Goal: Task Accomplishment & Management: Complete application form

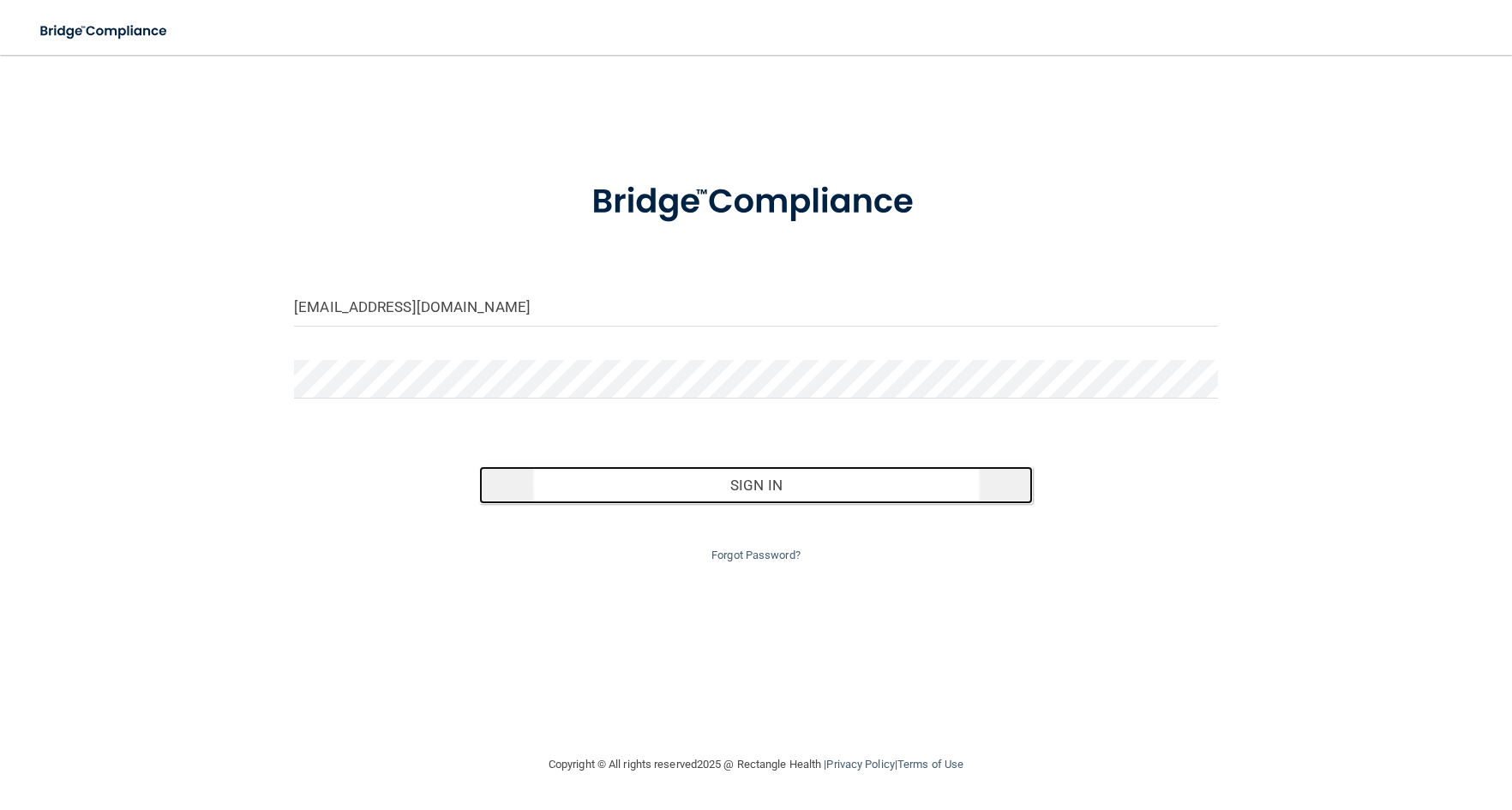
click at [752, 486] on button "Sign In" at bounding box center [756, 485] width 555 height 38
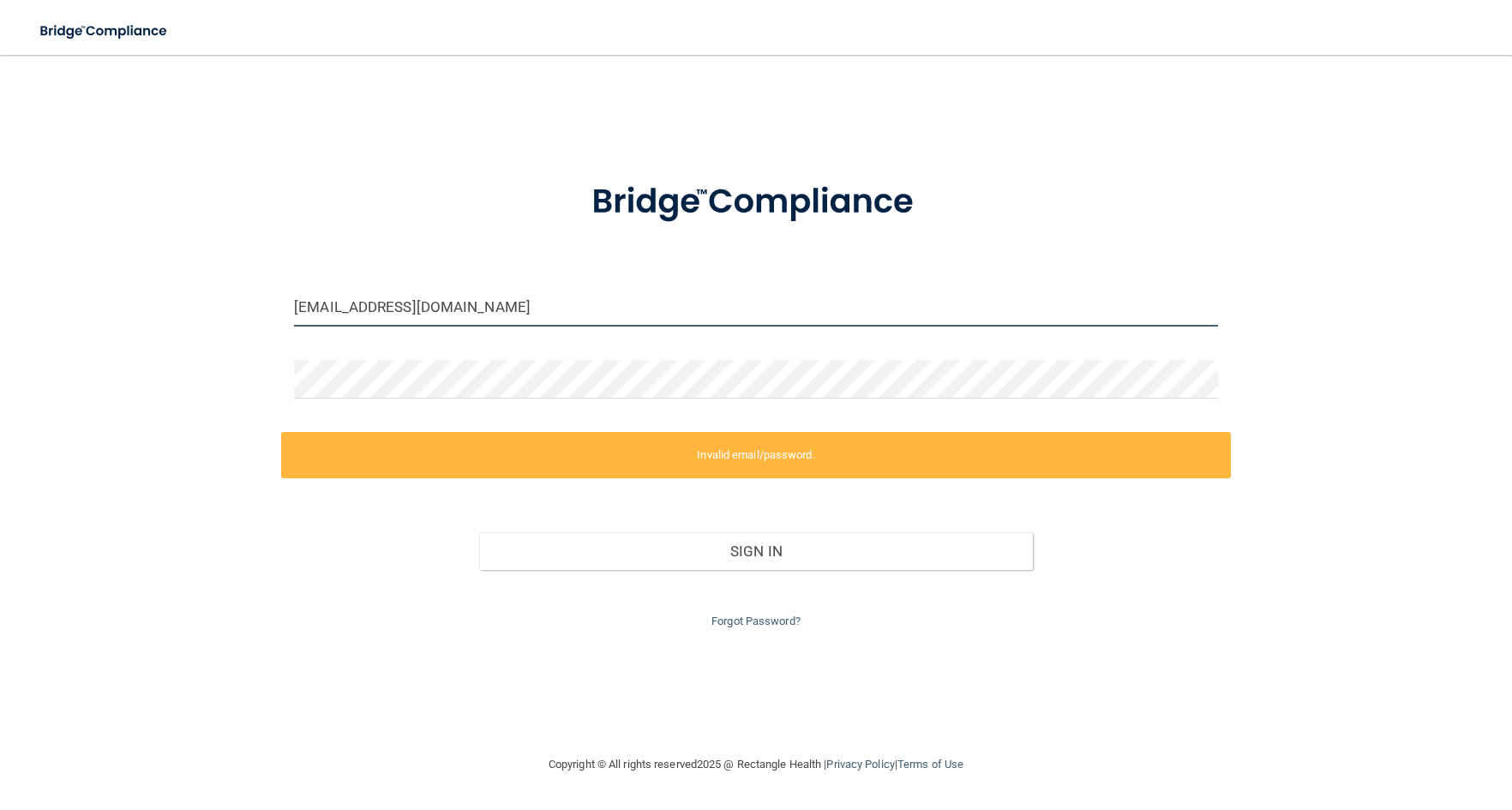
drag, startPoint x: 349, startPoint y: 308, endPoint x: 285, endPoint y: 313, distance: 64.2
click at [285, 313] on div "dduncan@orthodontist.com" at bounding box center [756, 313] width 950 height 52
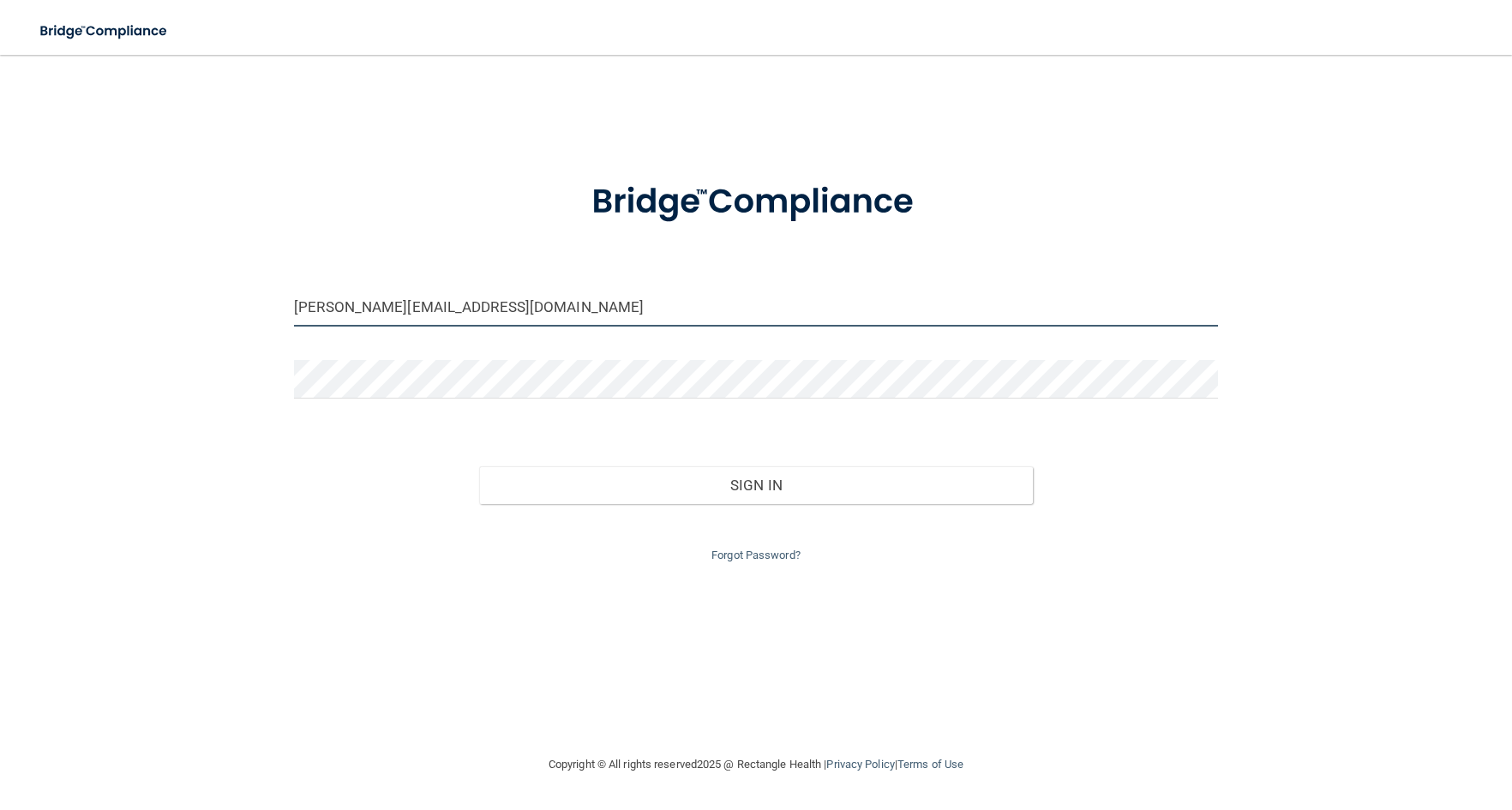
type input "[PERSON_NAME][EMAIL_ADDRESS][DOMAIN_NAME]"
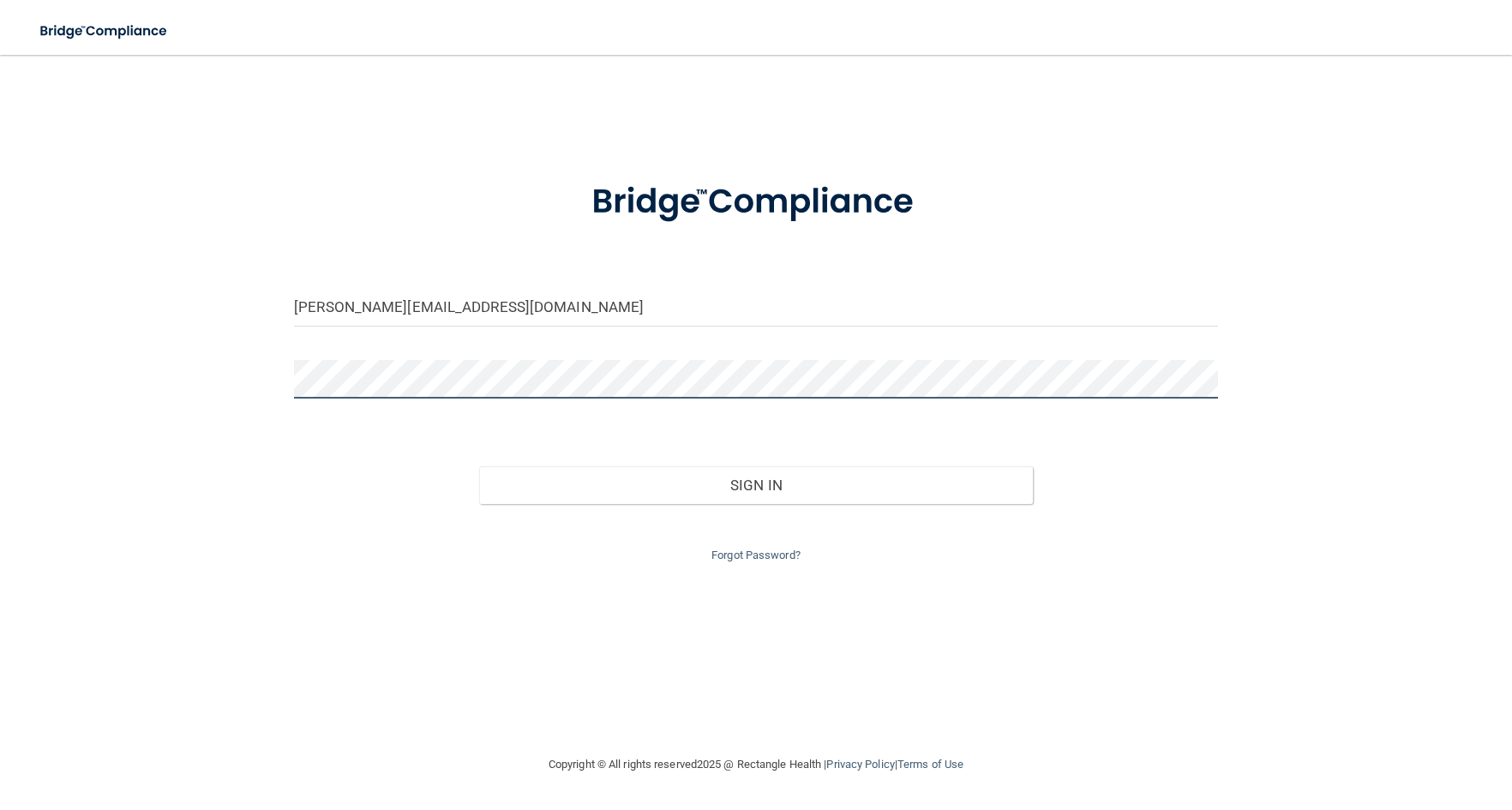
click at [237, 367] on div "johnredmond@orthodontist.com Invalid email/password. You don't have permission …" at bounding box center [756, 405] width 1443 height 665
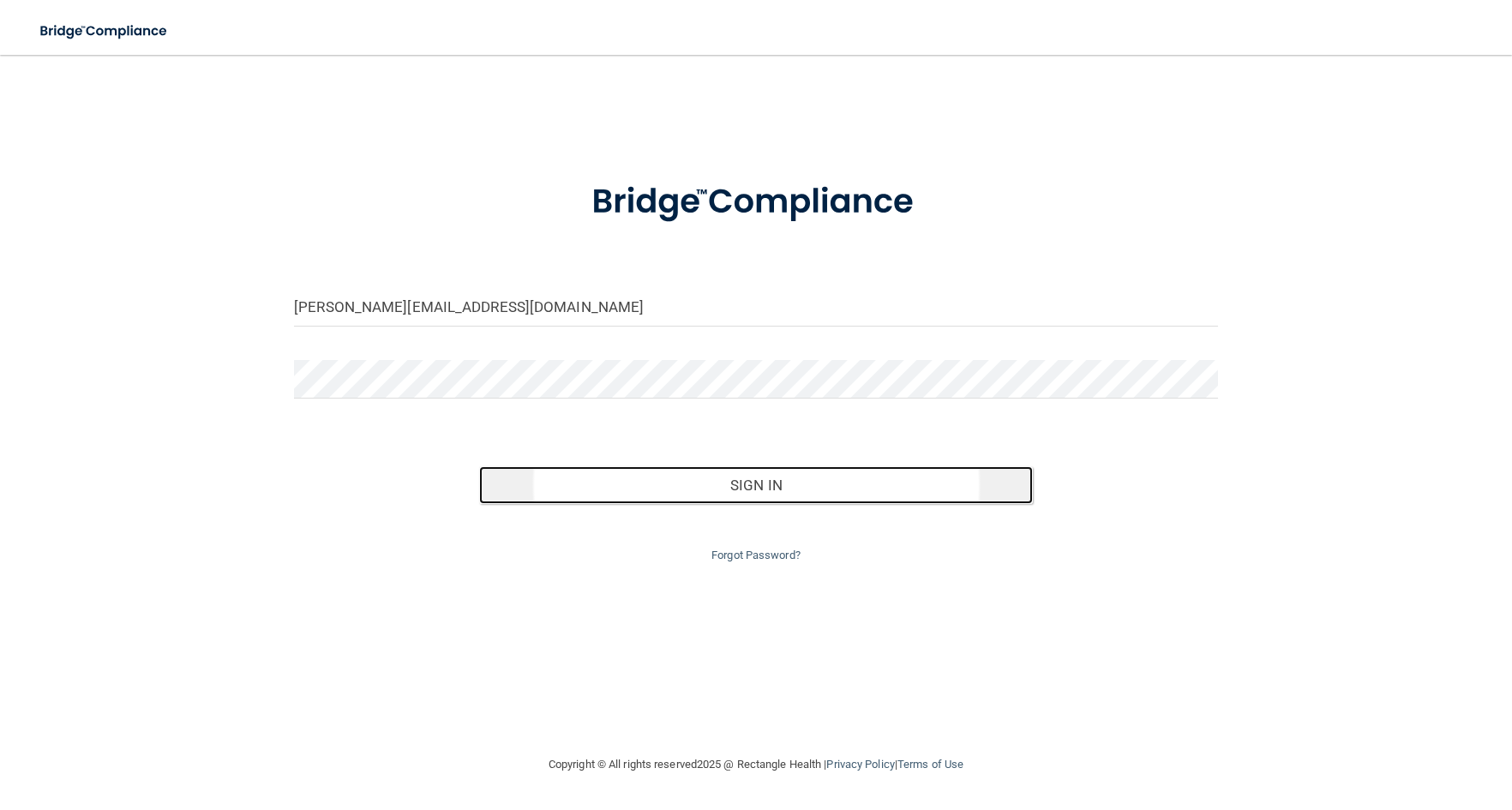
click at [728, 494] on button "Sign In" at bounding box center [756, 485] width 555 height 38
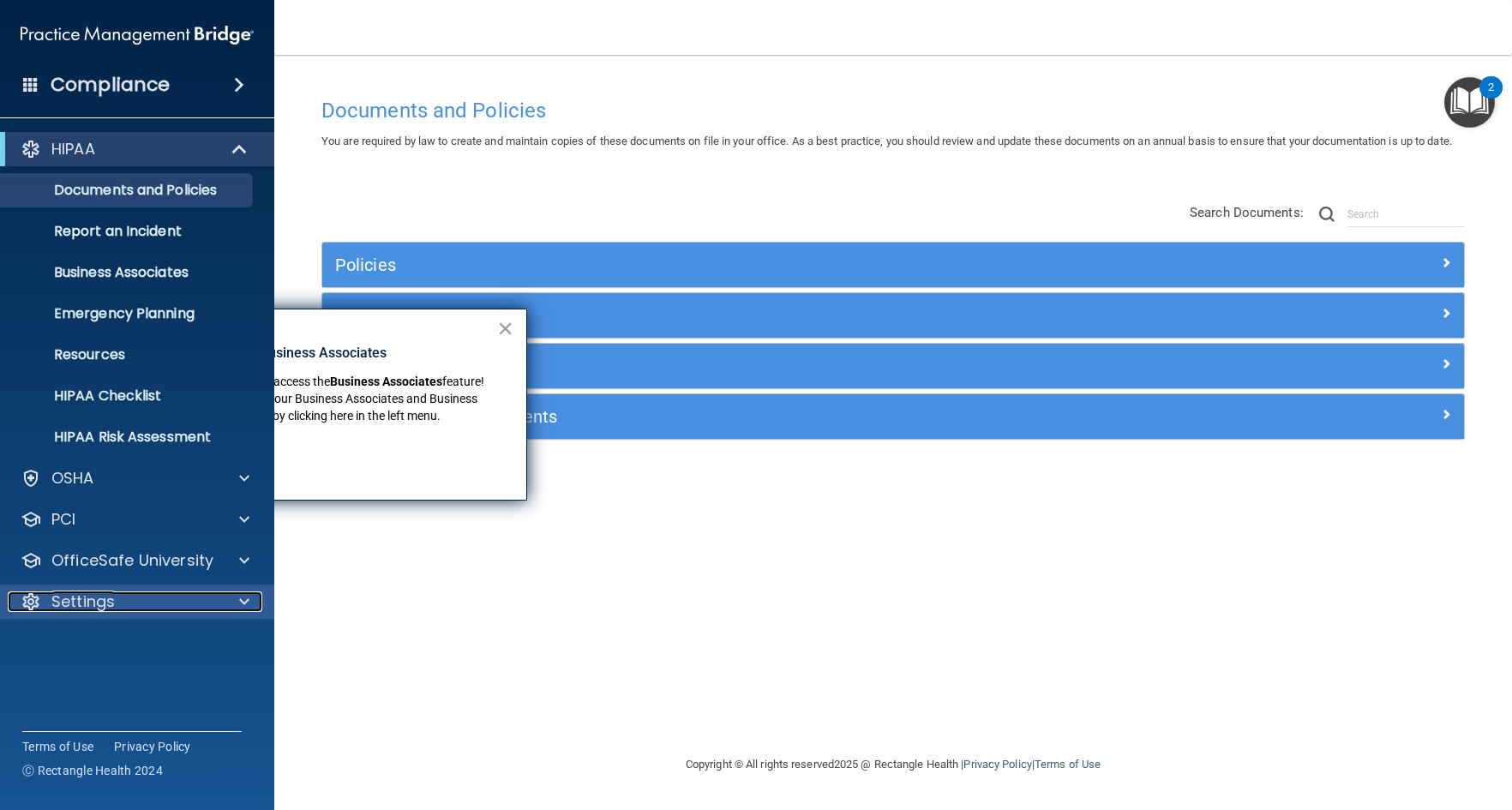
click at [239, 599] on div at bounding box center [241, 602] width 43 height 21
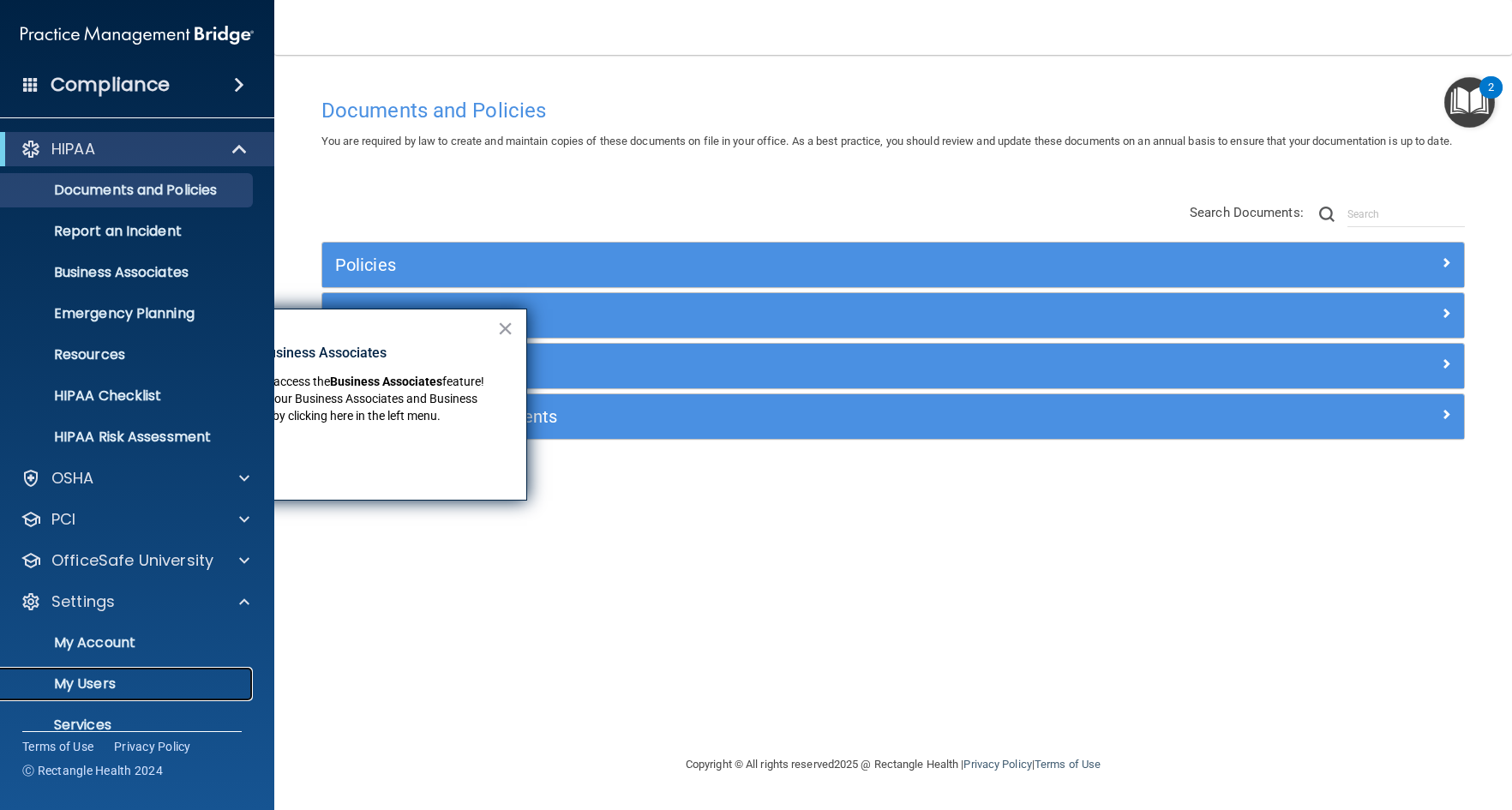
click at [88, 681] on p "My Users" at bounding box center [128, 684] width 234 height 17
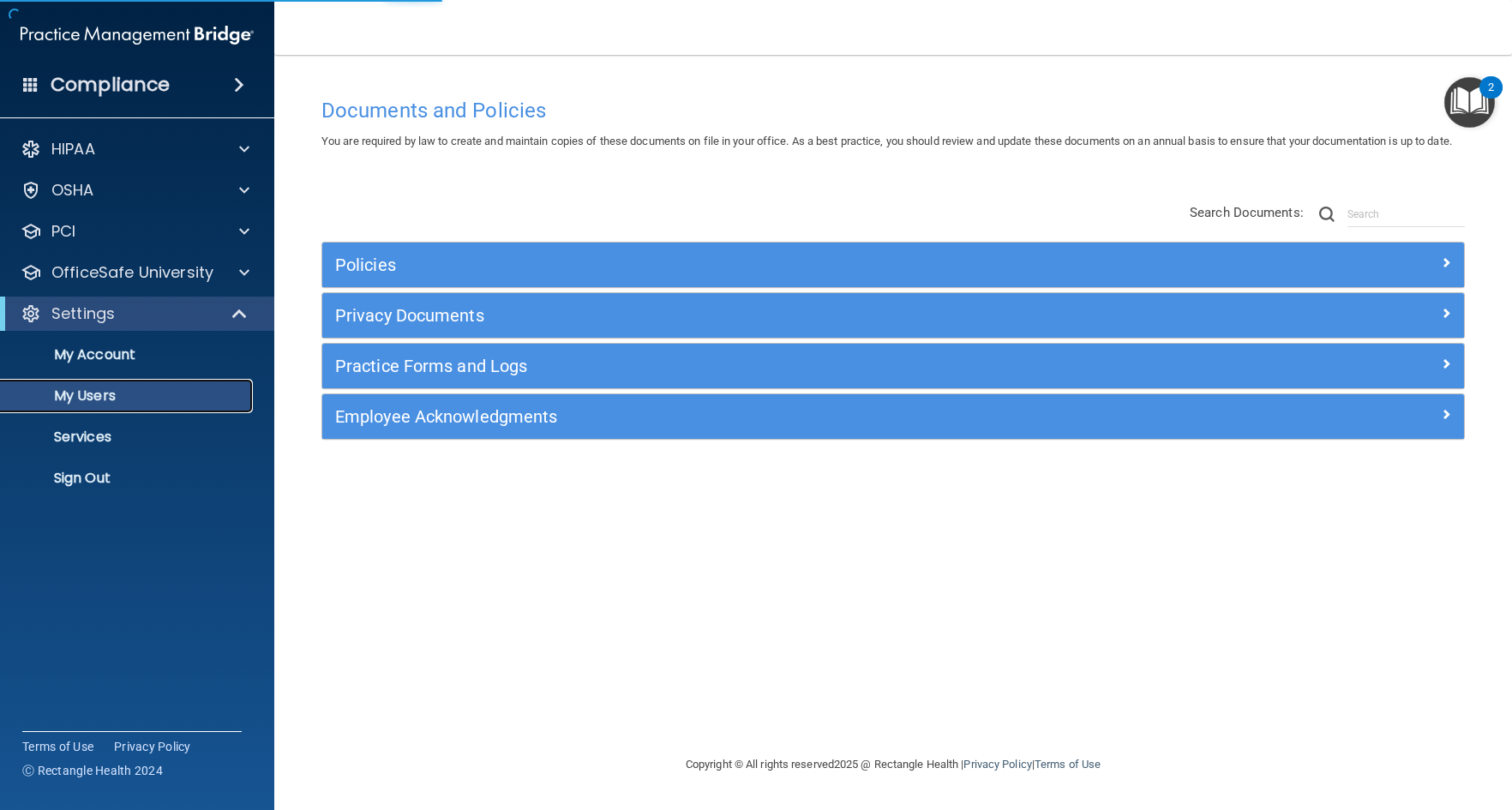
select select "20"
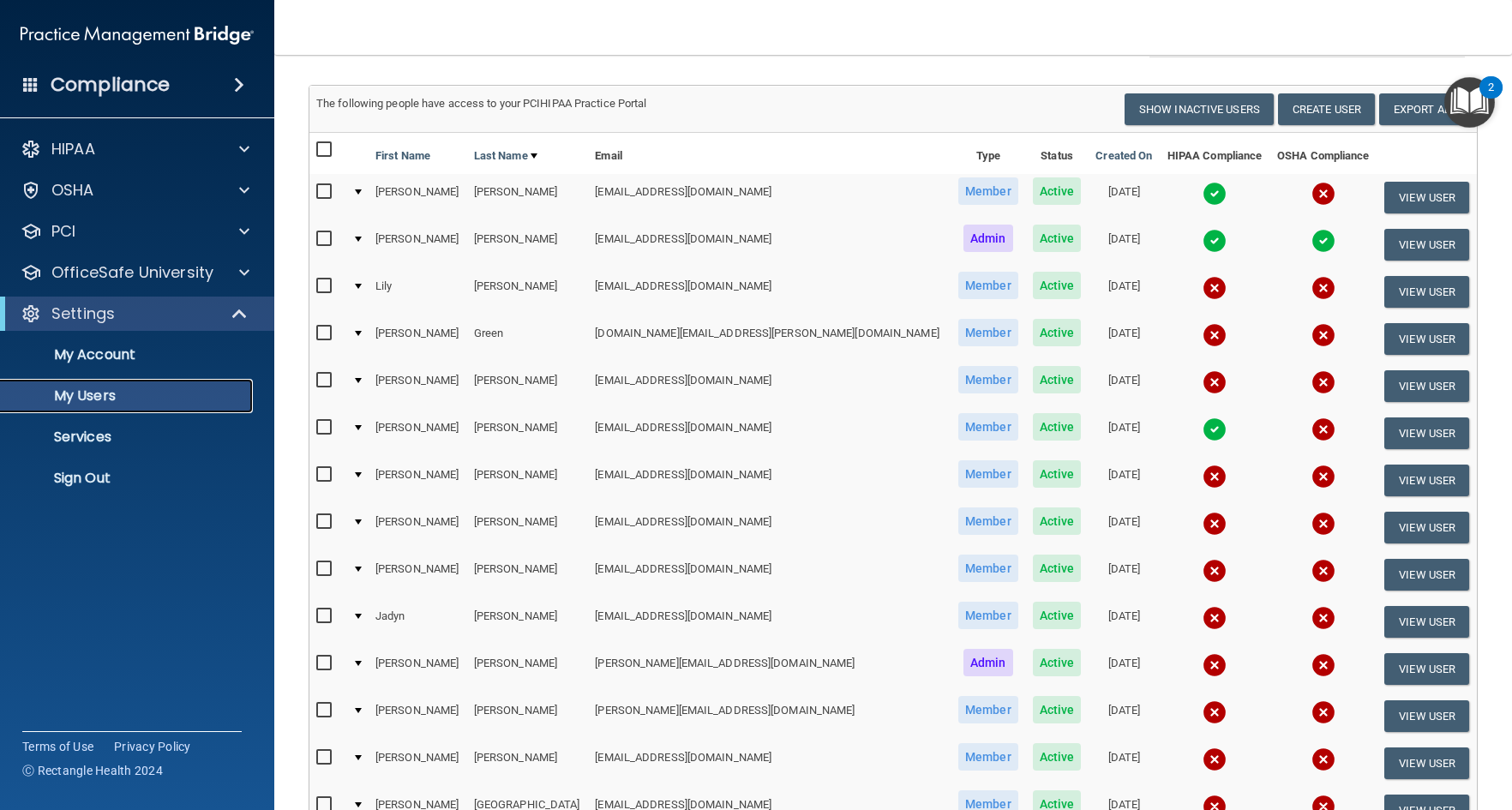
scroll to position [171, 0]
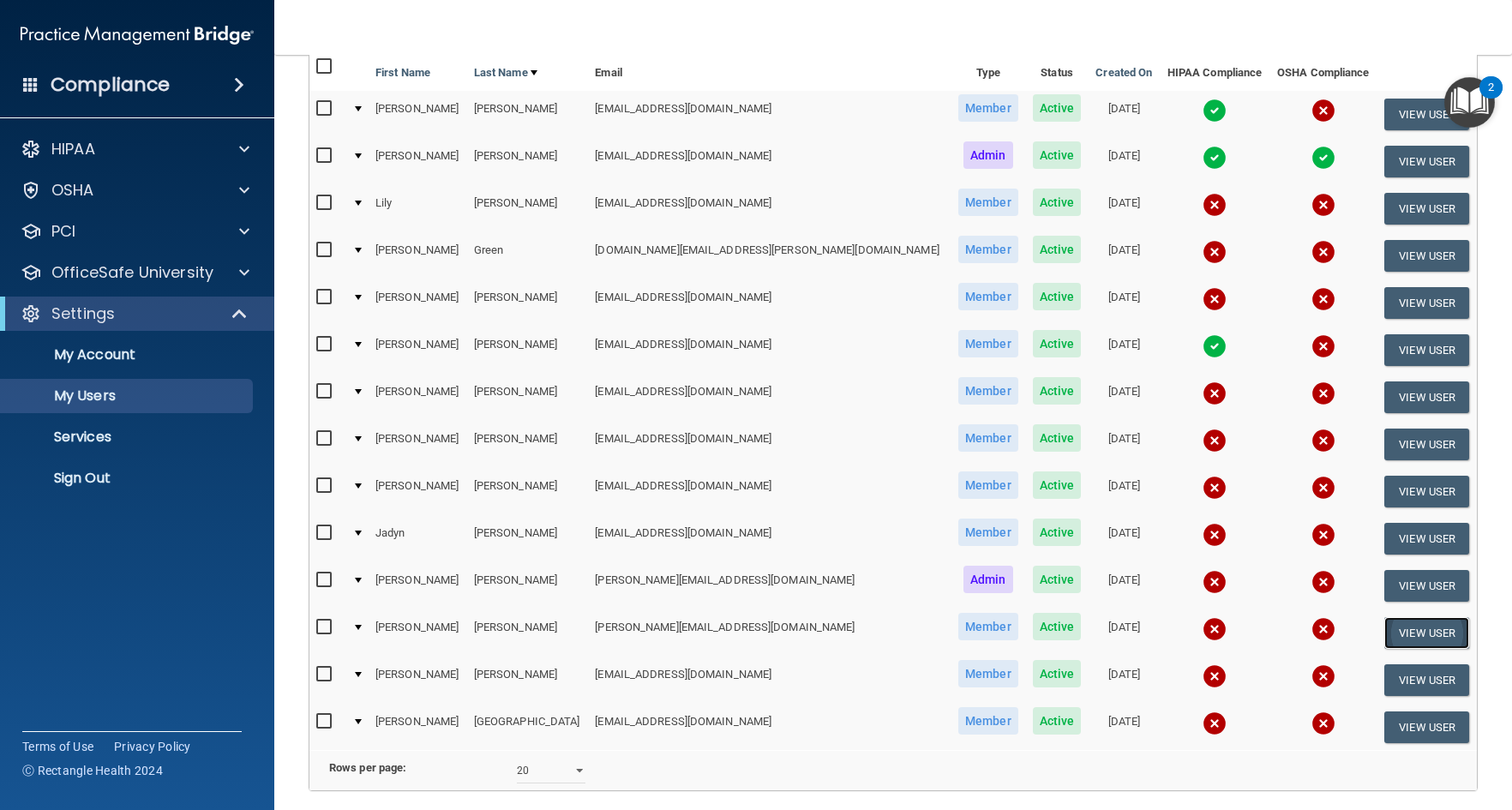
click at [1387, 637] on button "View User" at bounding box center [1427, 633] width 85 height 32
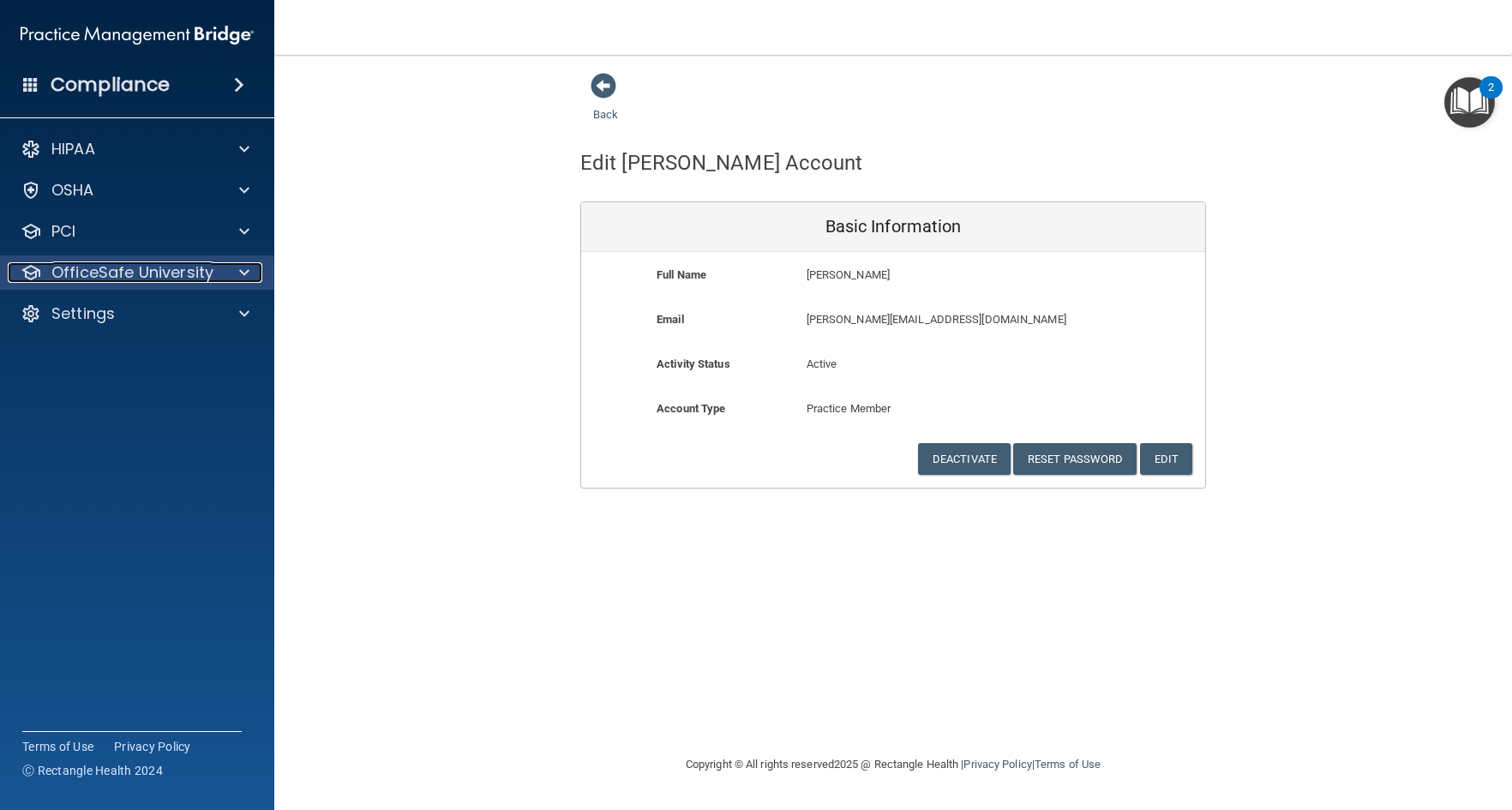
click at [89, 269] on p "OfficeSafe University" at bounding box center [132, 272] width 162 height 21
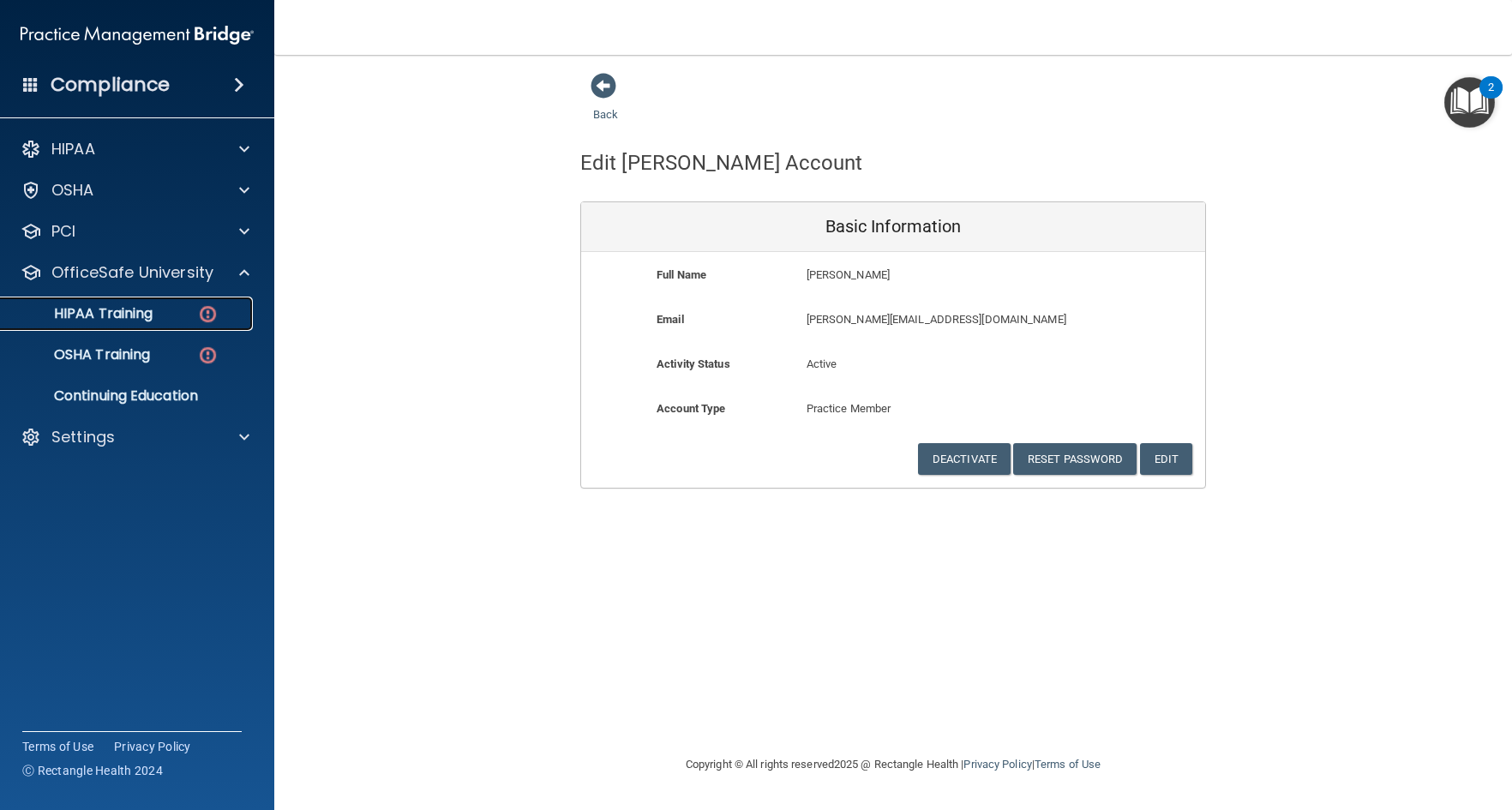
click at [112, 310] on p "HIPAA Training" at bounding box center [81, 313] width 141 height 17
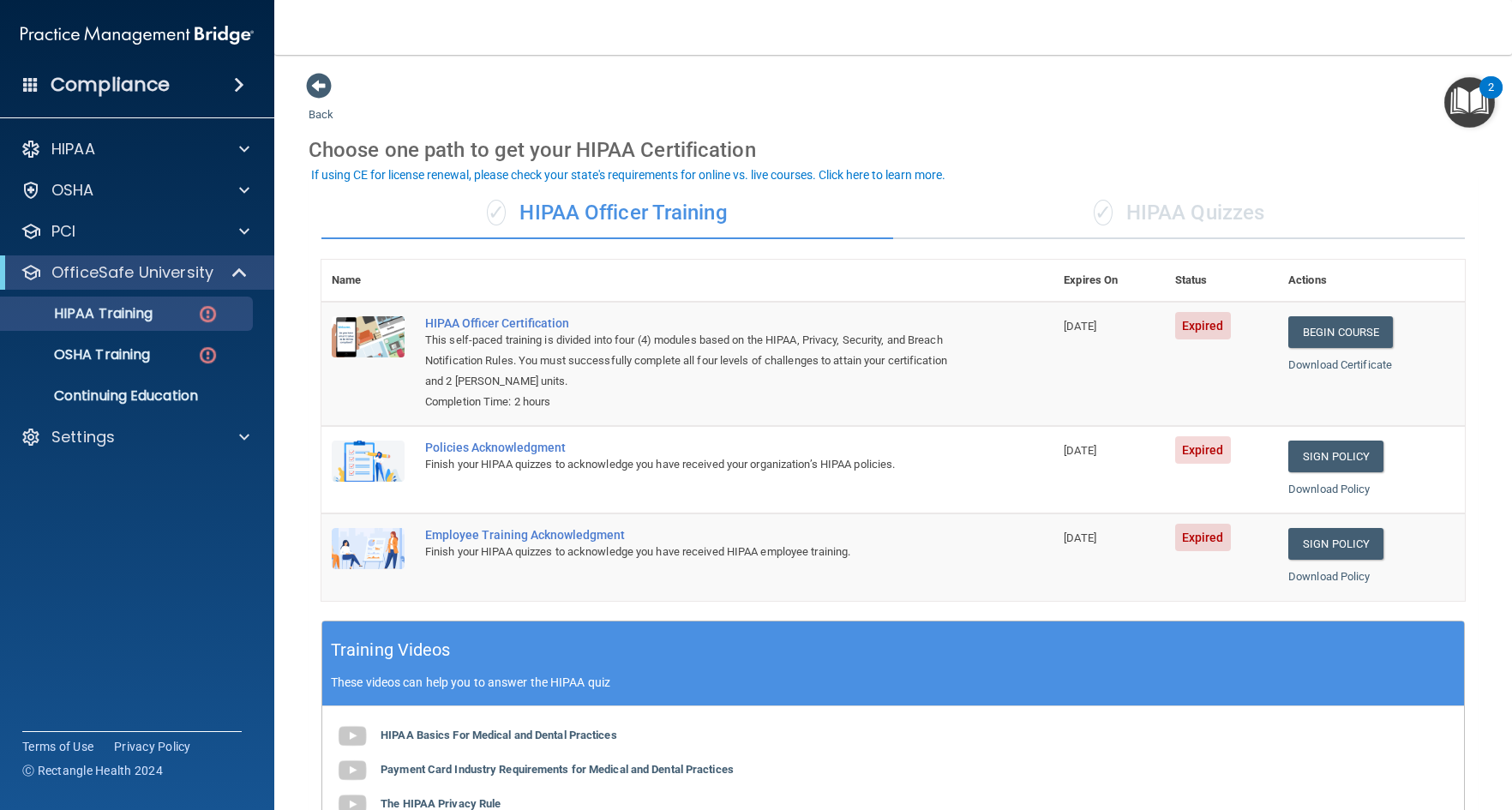
click at [961, 114] on div "Back Choose one path to get your HIPAA Certification ✓ HIPAA Officer Training ✓…" at bounding box center [893, 578] width 1169 height 1013
click at [134, 355] on p "OSHA Training" at bounding box center [80, 355] width 138 height 17
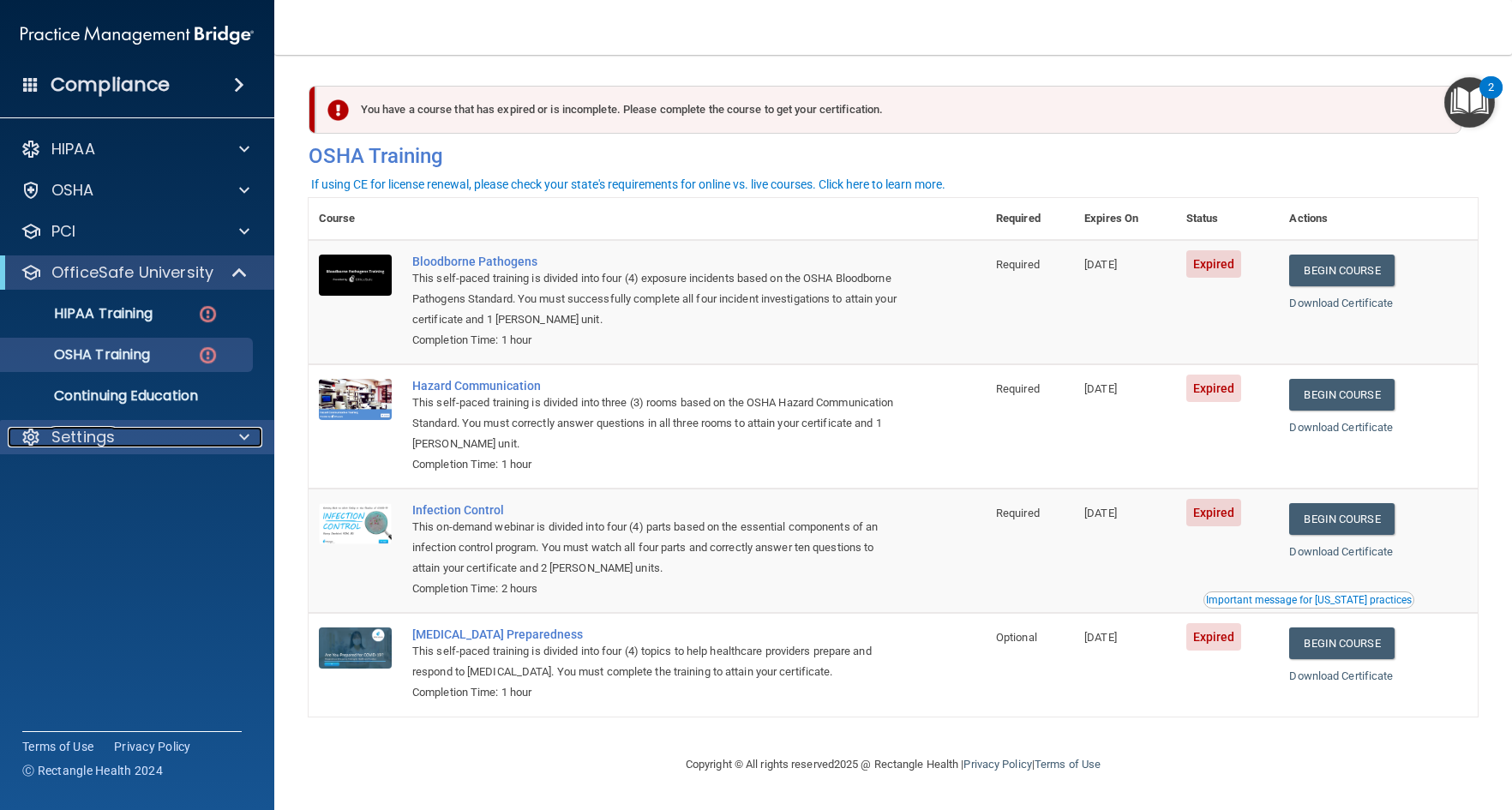
click at [88, 433] on p "Settings" at bounding box center [83, 437] width 63 height 21
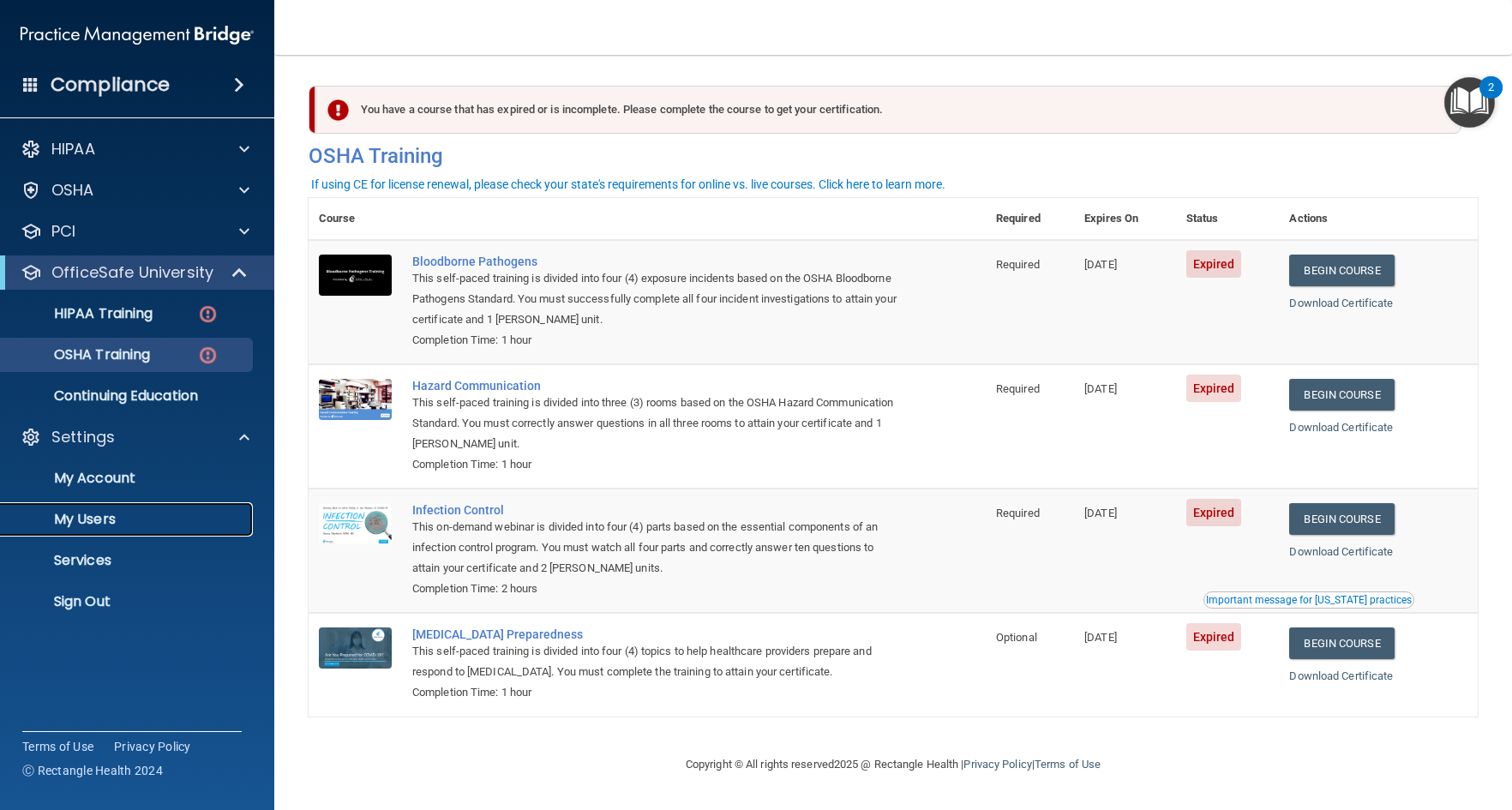
click at [75, 516] on p "My Users" at bounding box center [128, 519] width 234 height 17
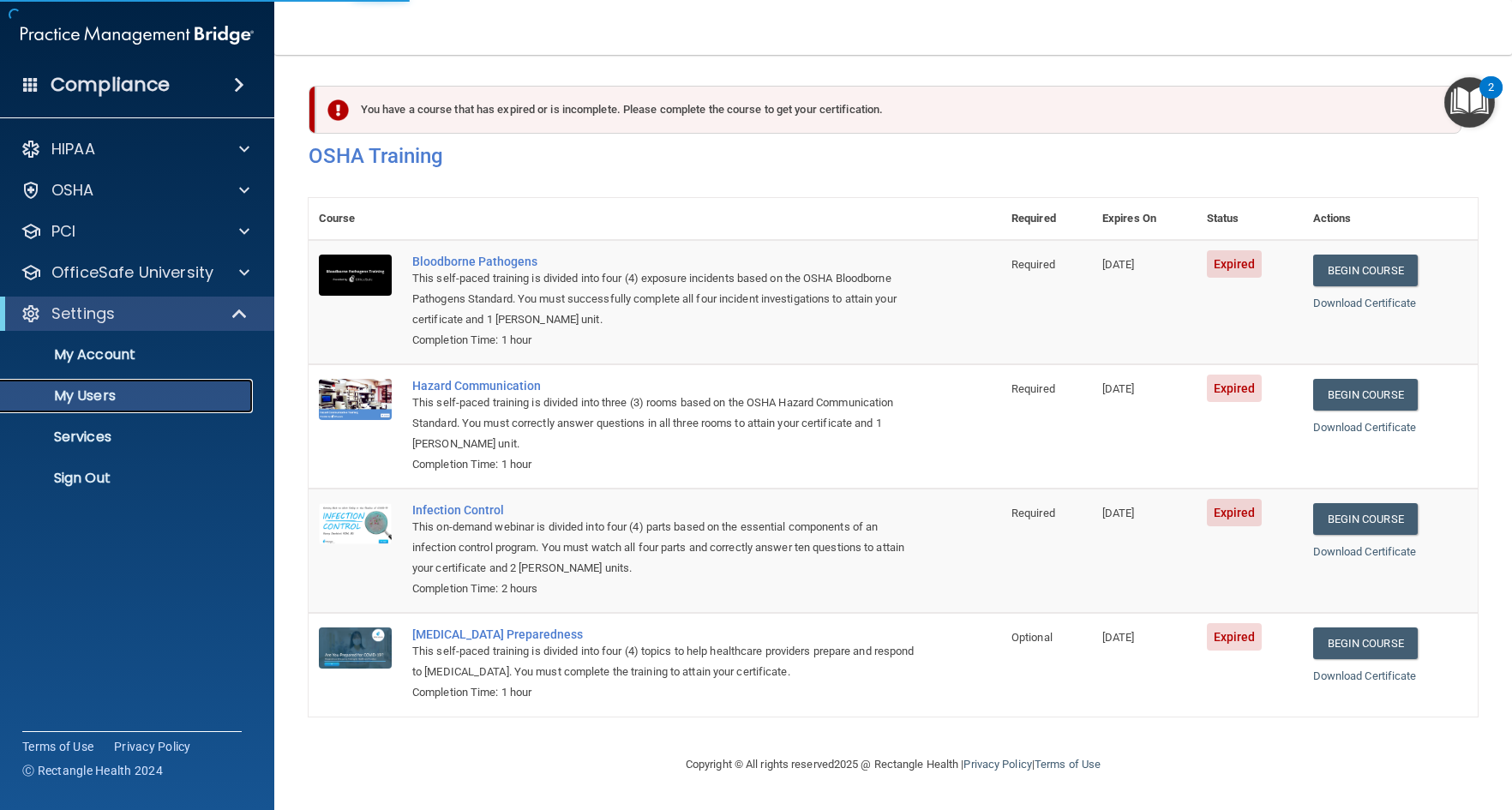
select select "20"
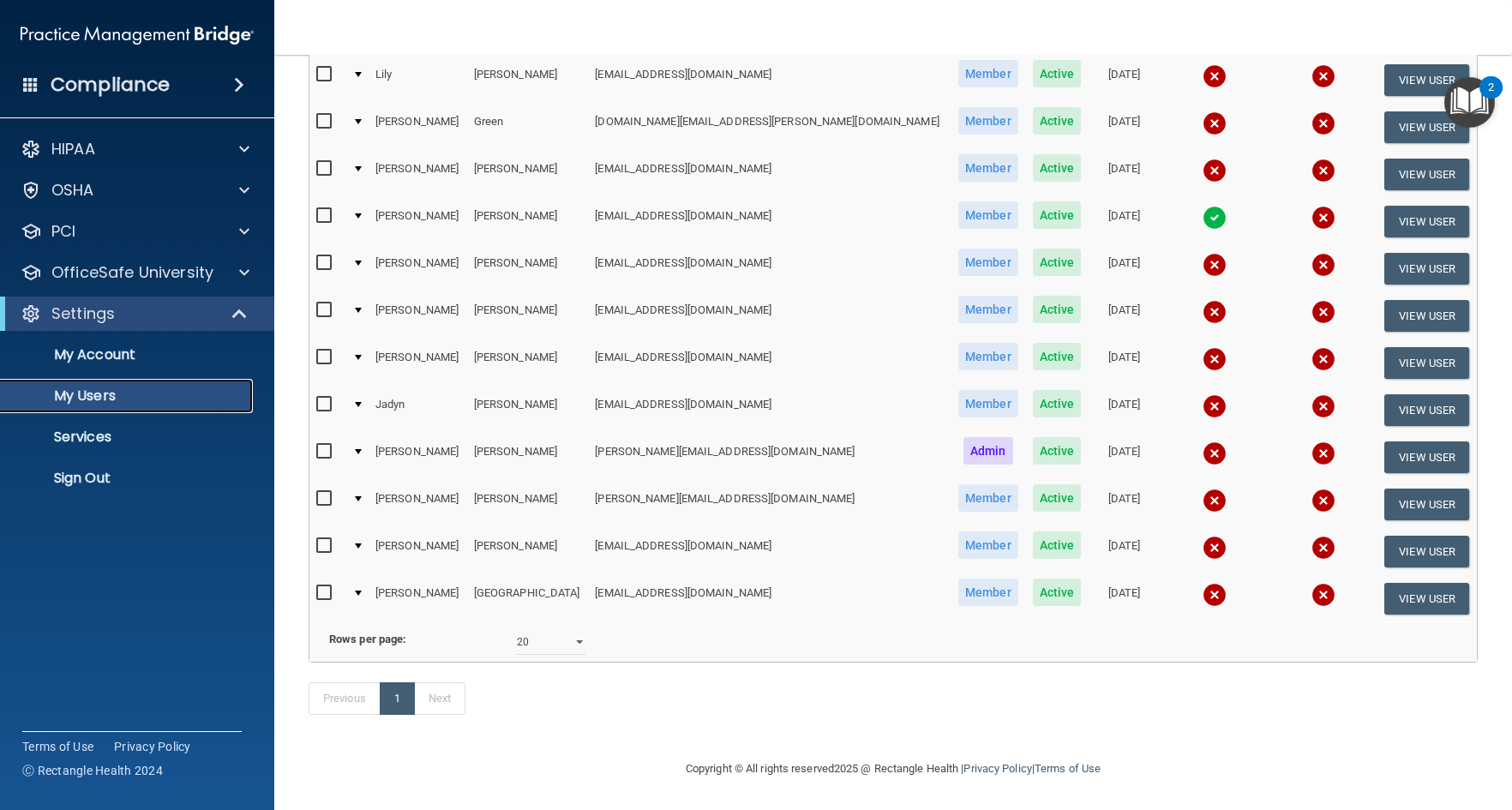
scroll to position [326, 0]
click at [1387, 489] on button "View User" at bounding box center [1427, 504] width 85 height 32
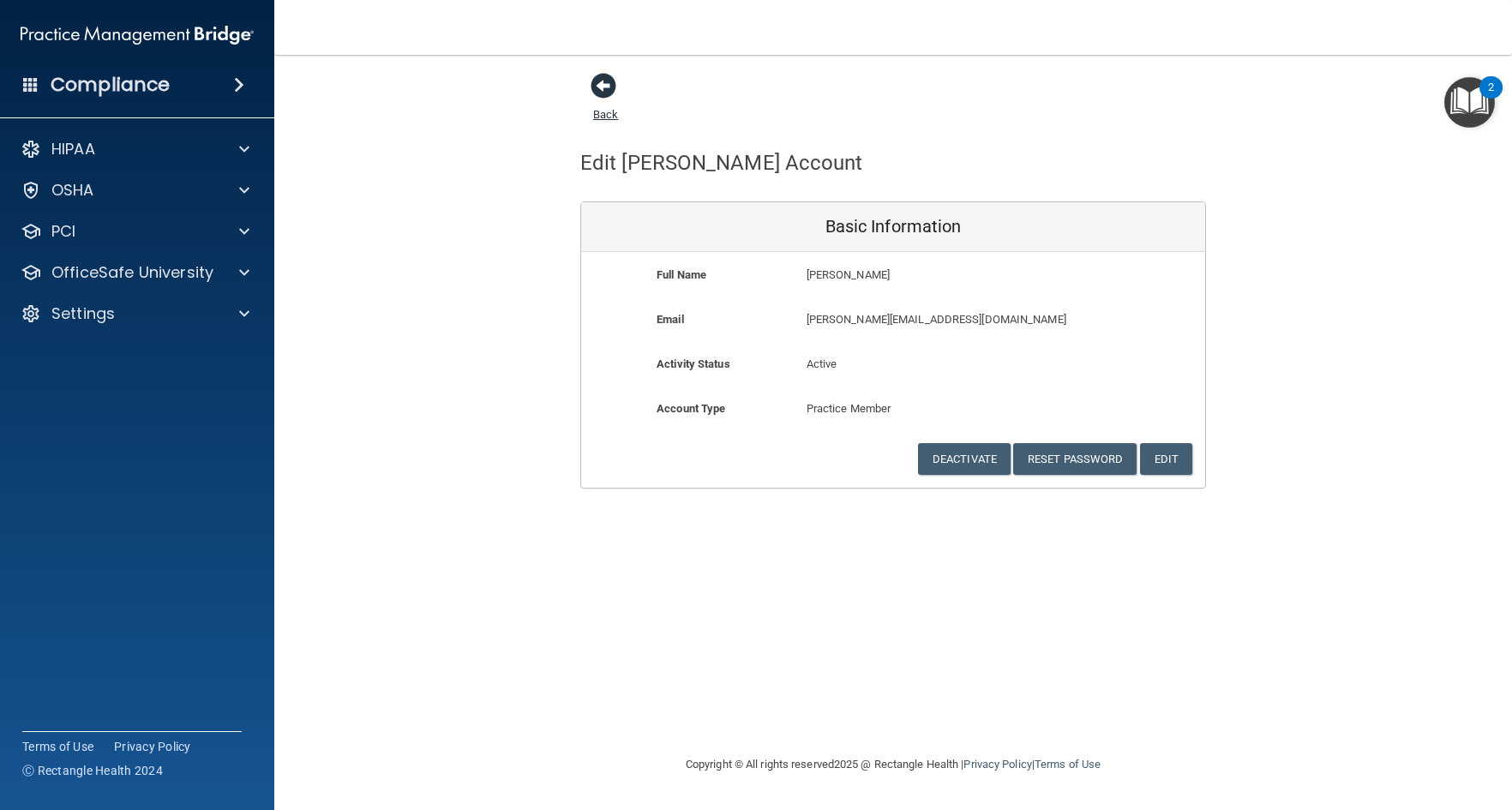
click at [604, 85] on span at bounding box center [604, 86] width 25 height 25
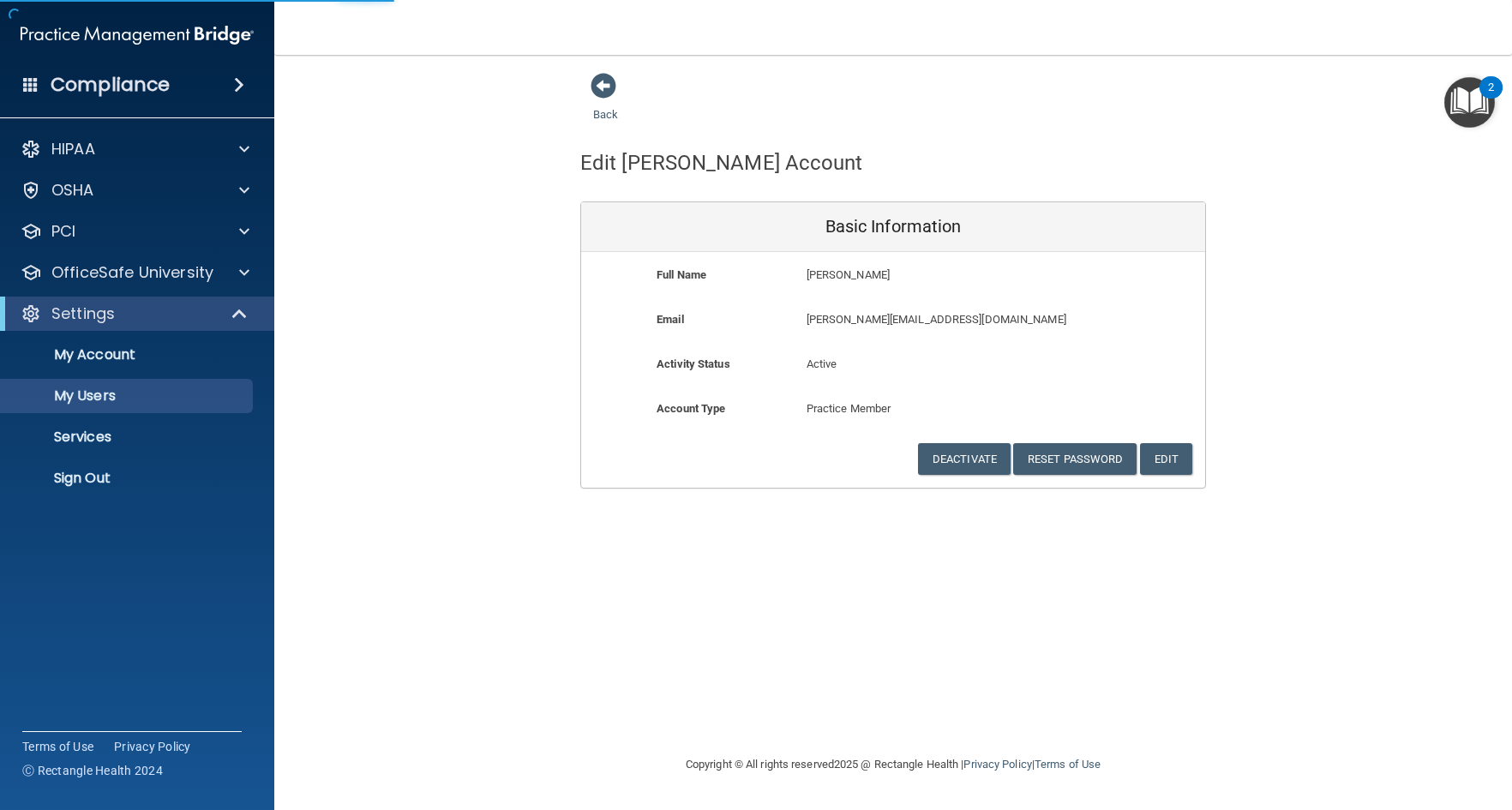
select select "20"
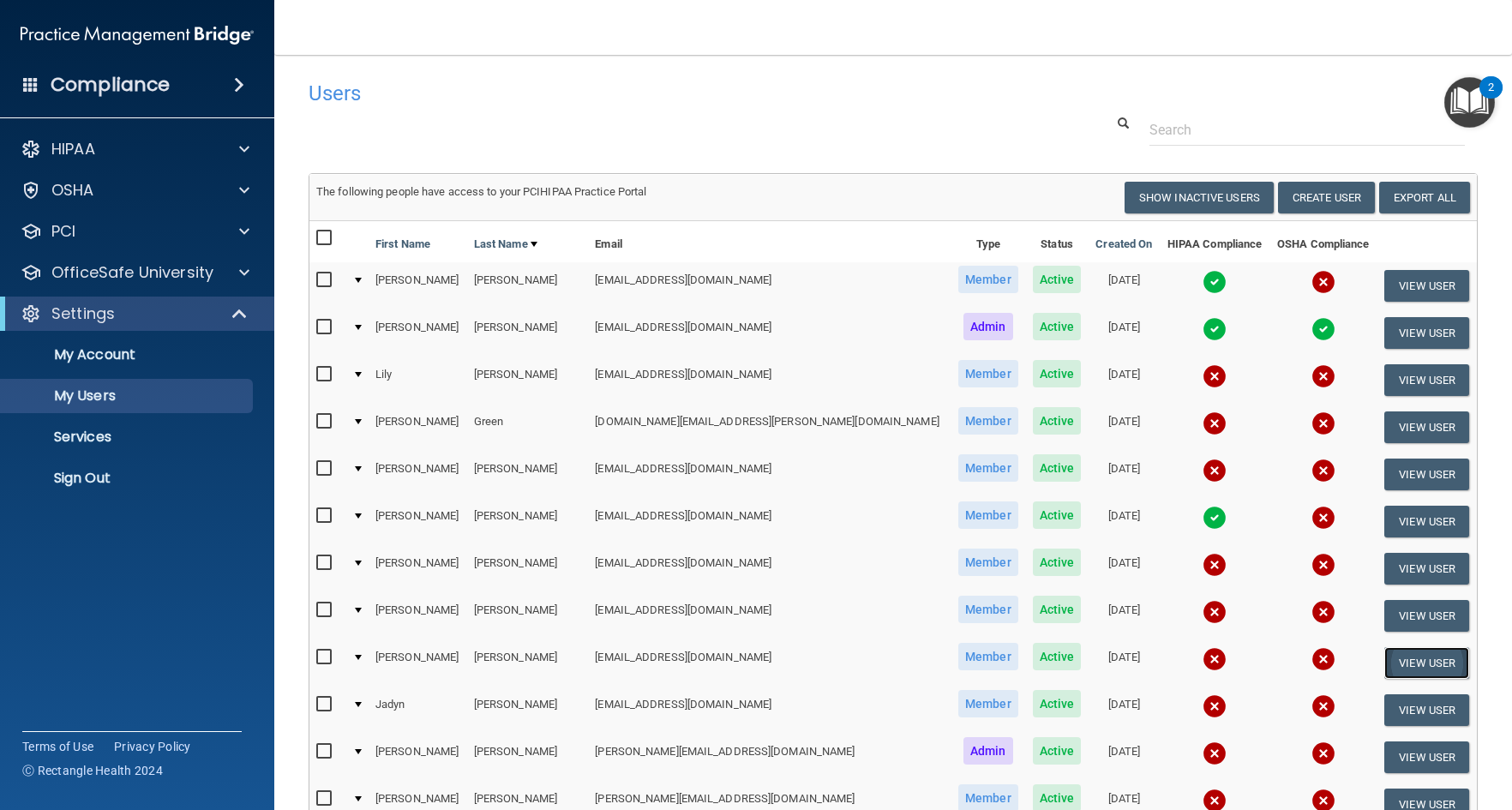
click at [1395, 653] on button "View User" at bounding box center [1427, 662] width 85 height 32
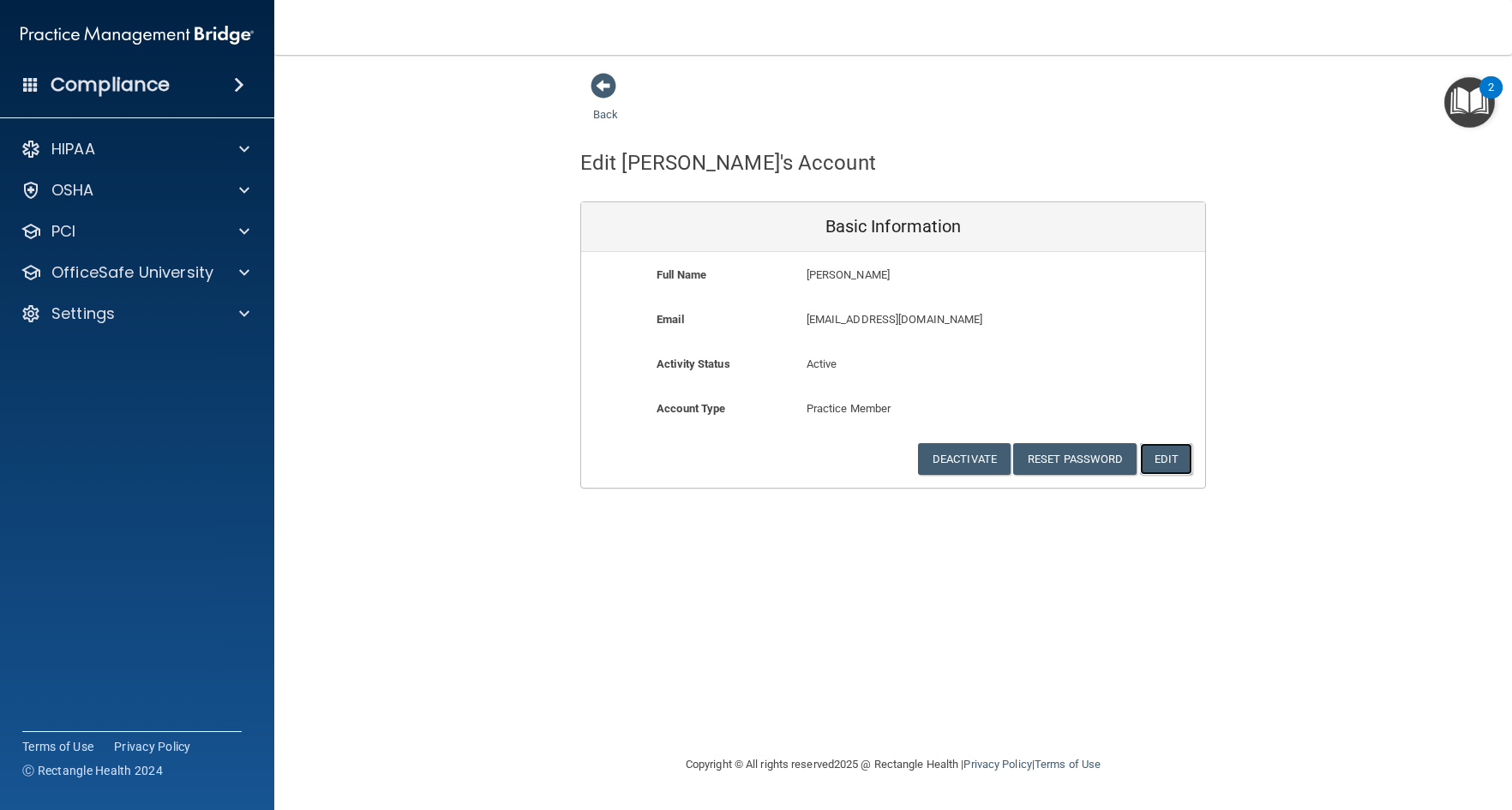
click at [1170, 462] on button "Edit" at bounding box center [1166, 459] width 52 height 32
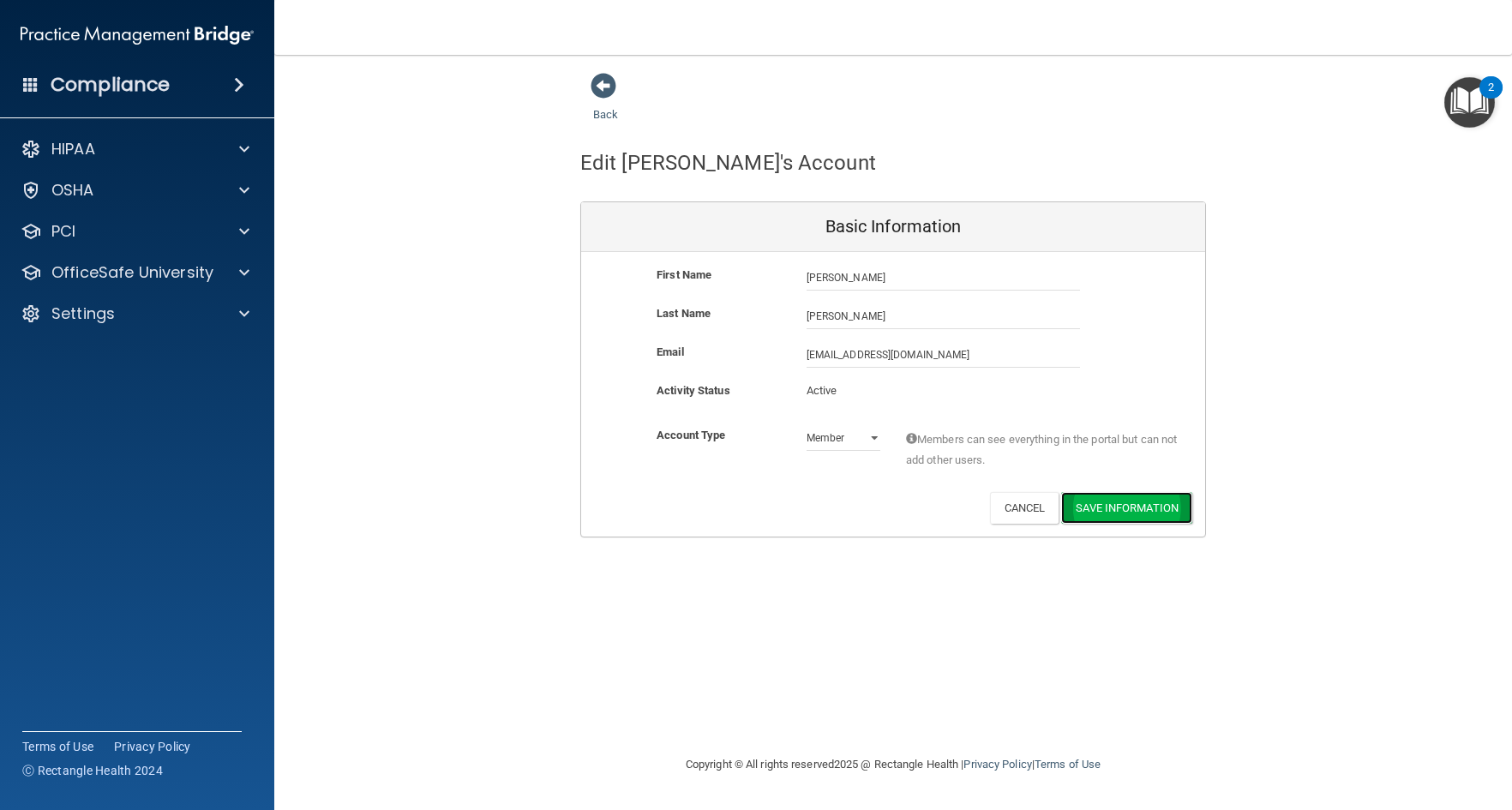
click at [1133, 509] on button "Save Information" at bounding box center [1127, 508] width 131 height 32
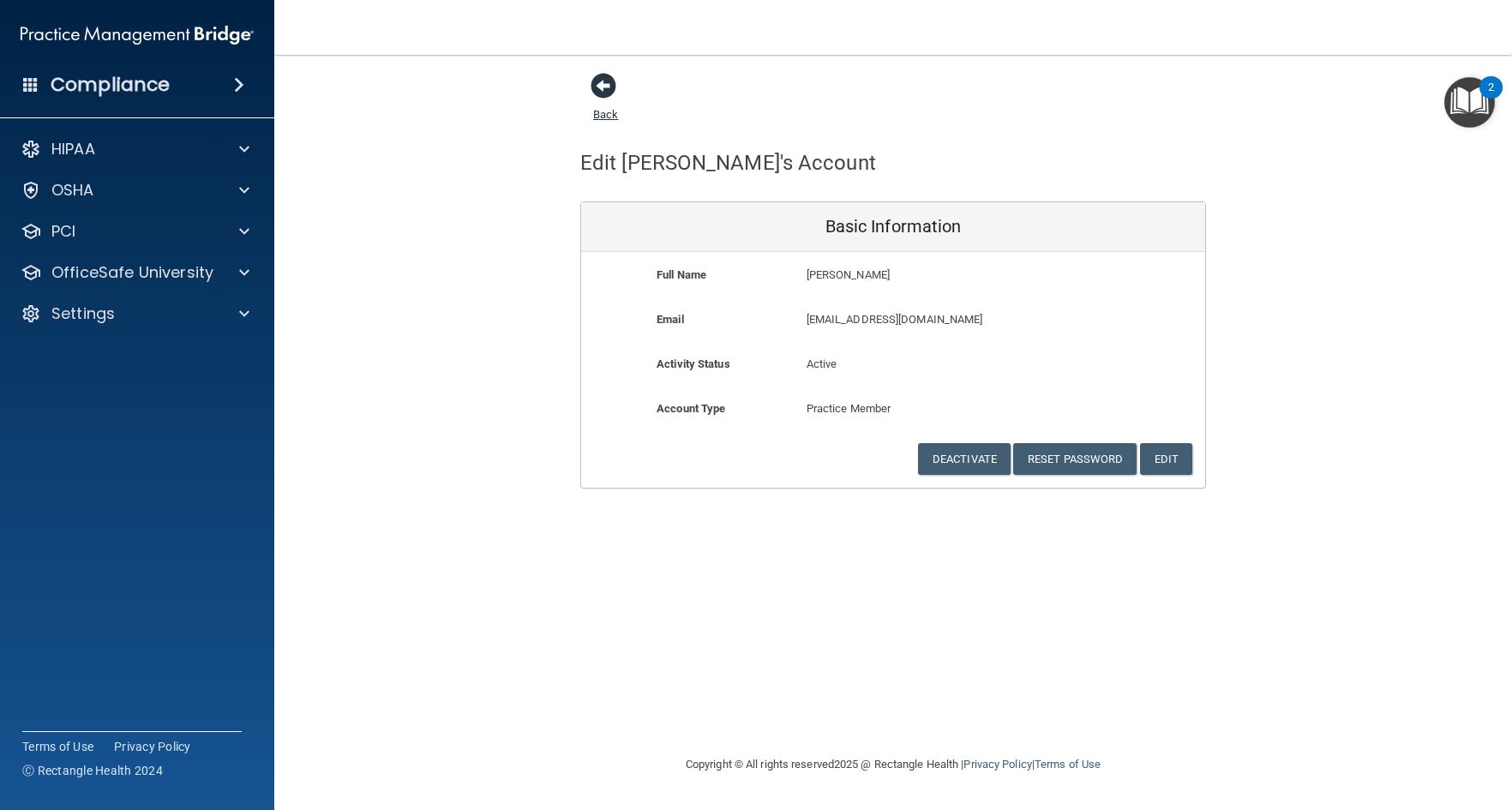
click at [604, 83] on span at bounding box center [604, 86] width 25 height 25
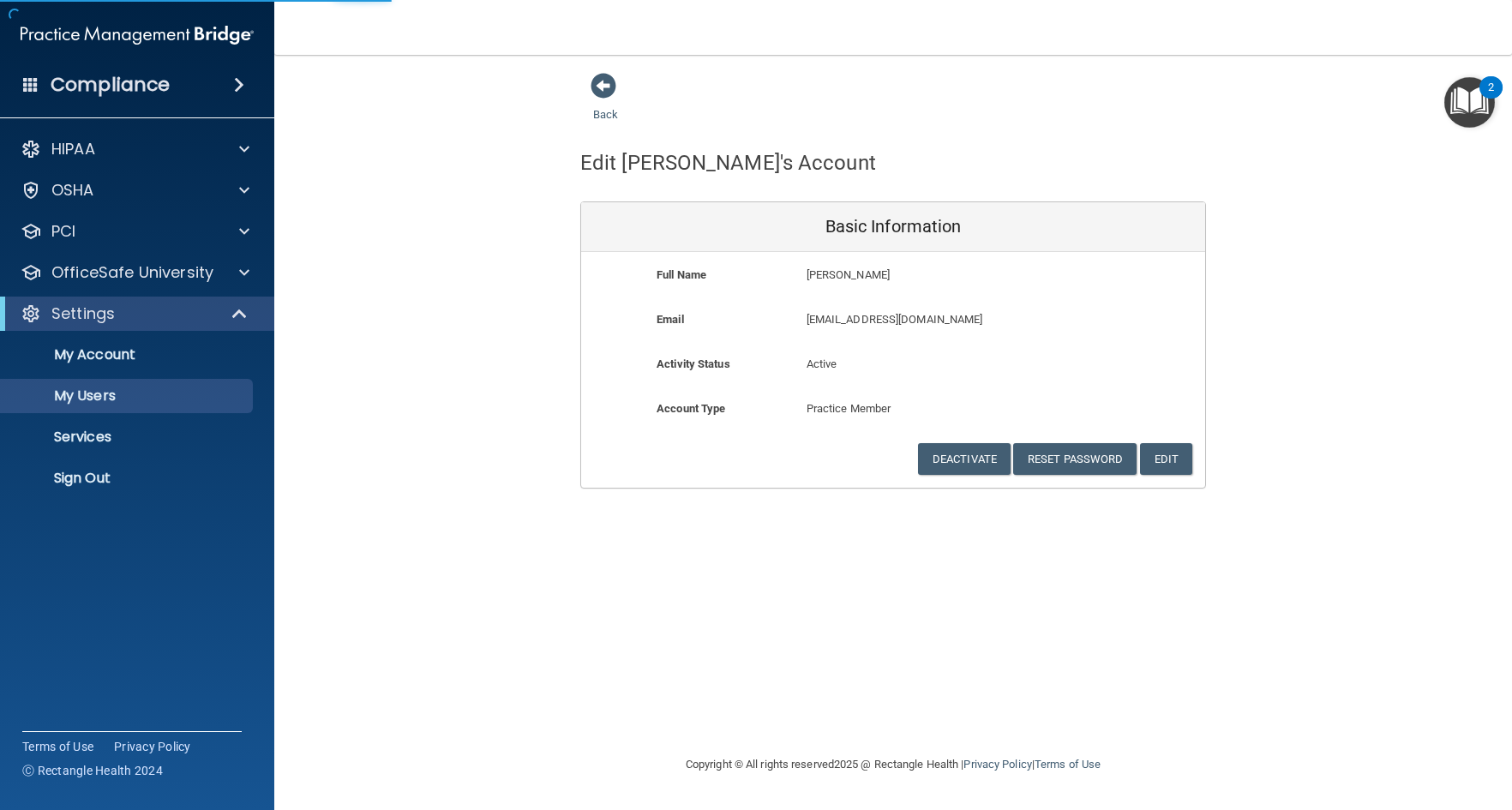
select select "20"
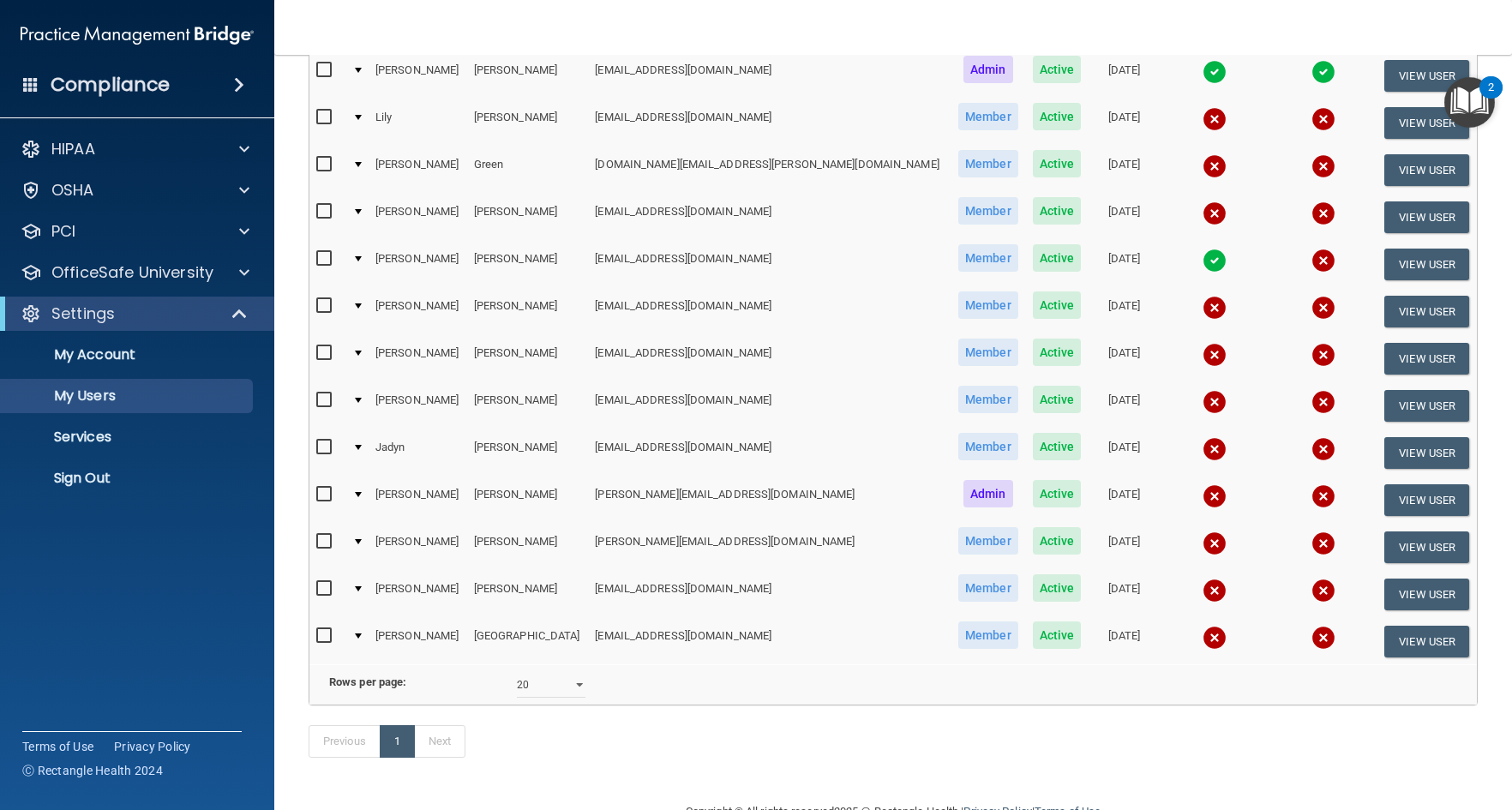
scroll to position [326, 0]
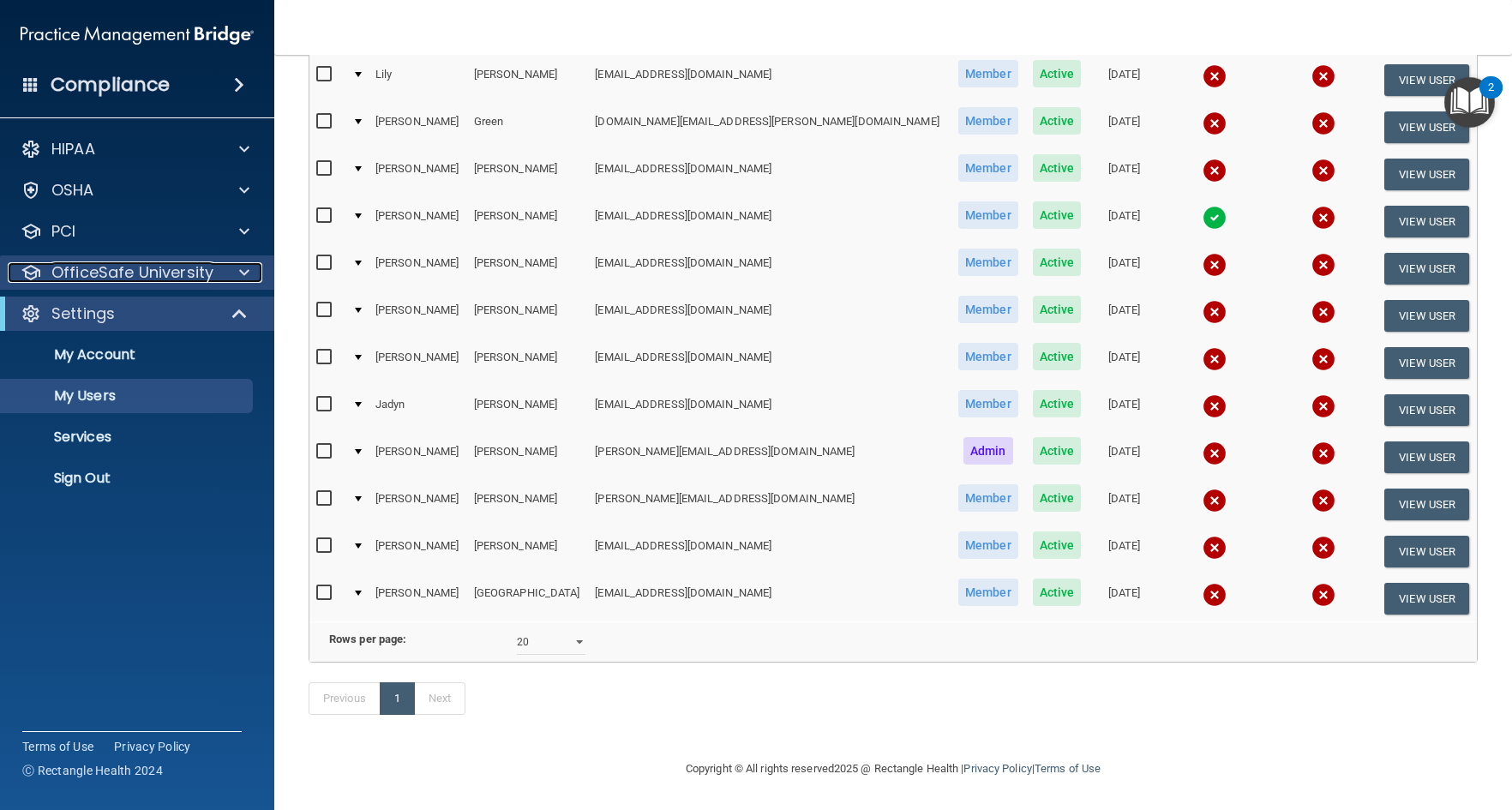
click at [90, 269] on p "OfficeSafe University" at bounding box center [132, 272] width 162 height 21
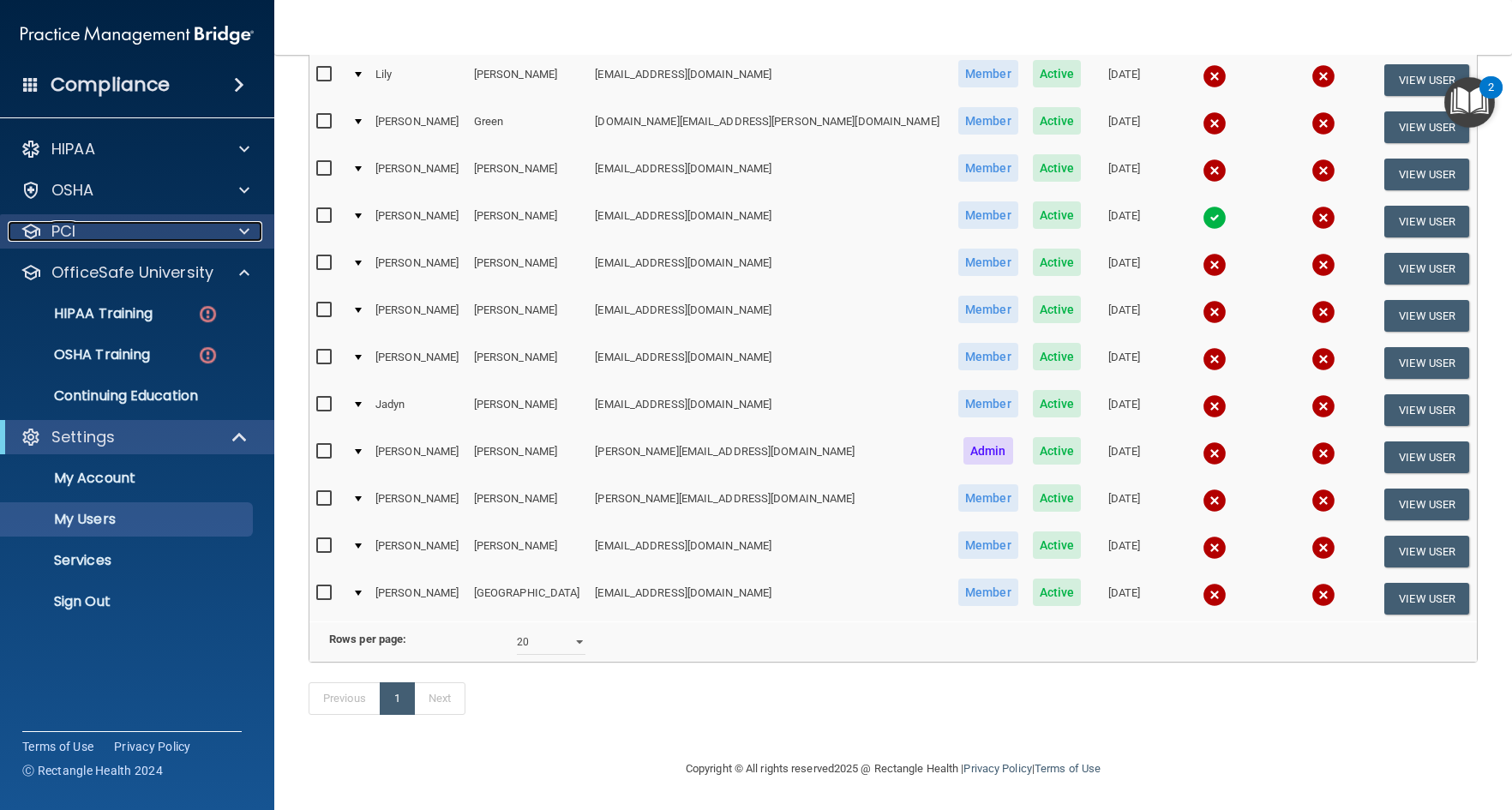
click at [239, 236] on span at bounding box center [243, 231] width 10 height 21
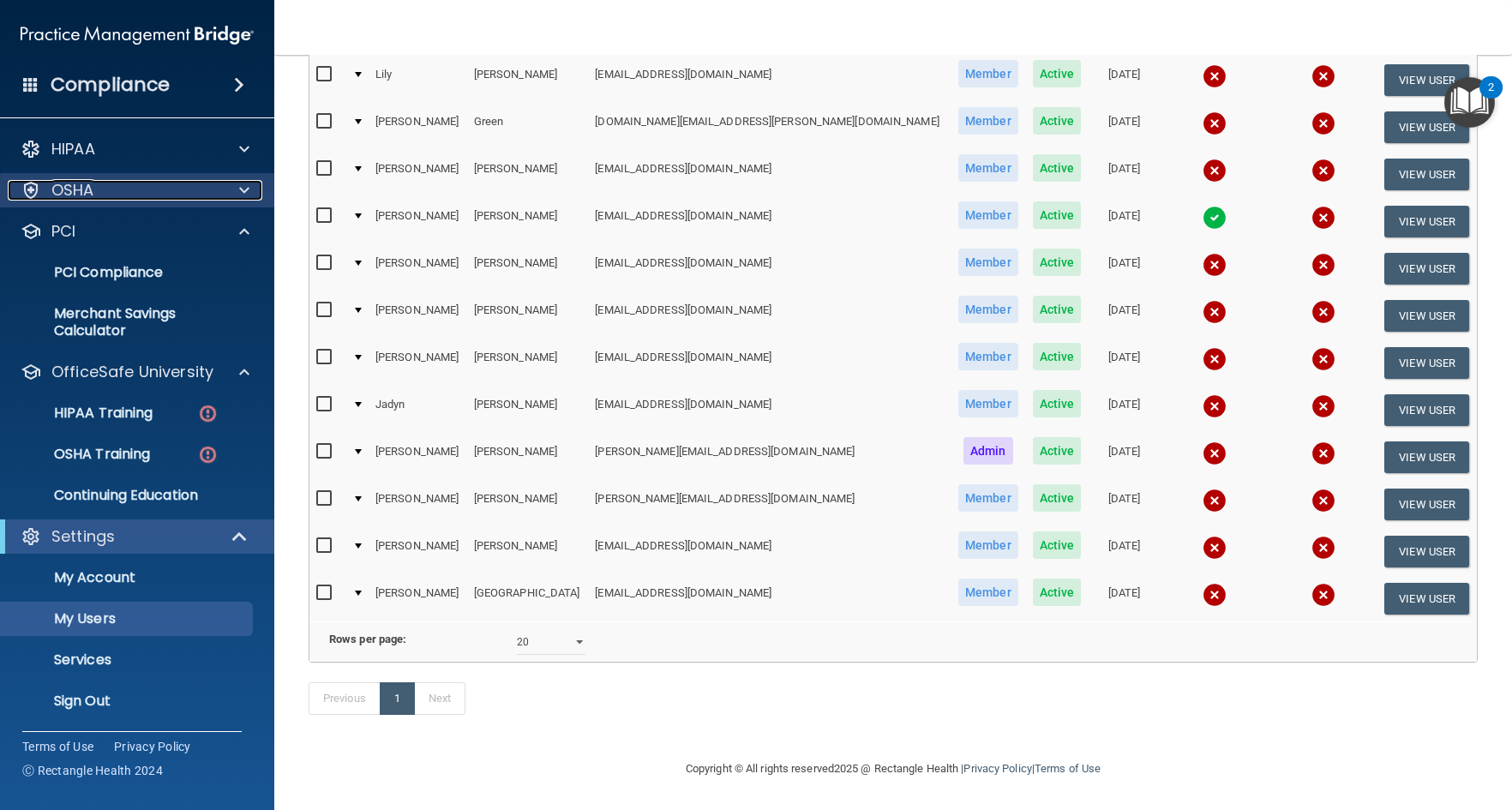
click at [237, 190] on div at bounding box center [241, 190] width 43 height 21
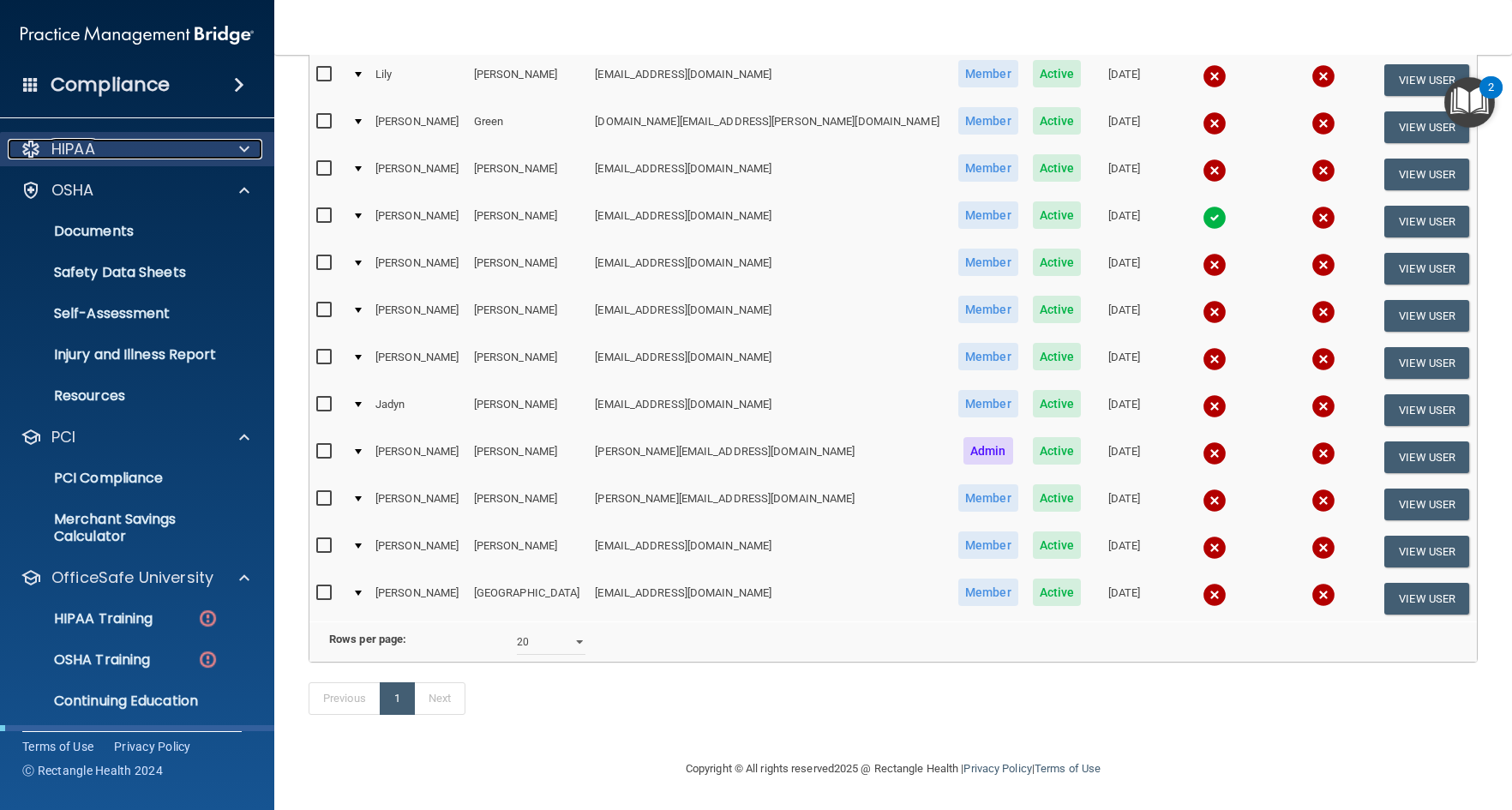
click at [242, 150] on span at bounding box center [243, 148] width 10 height 21
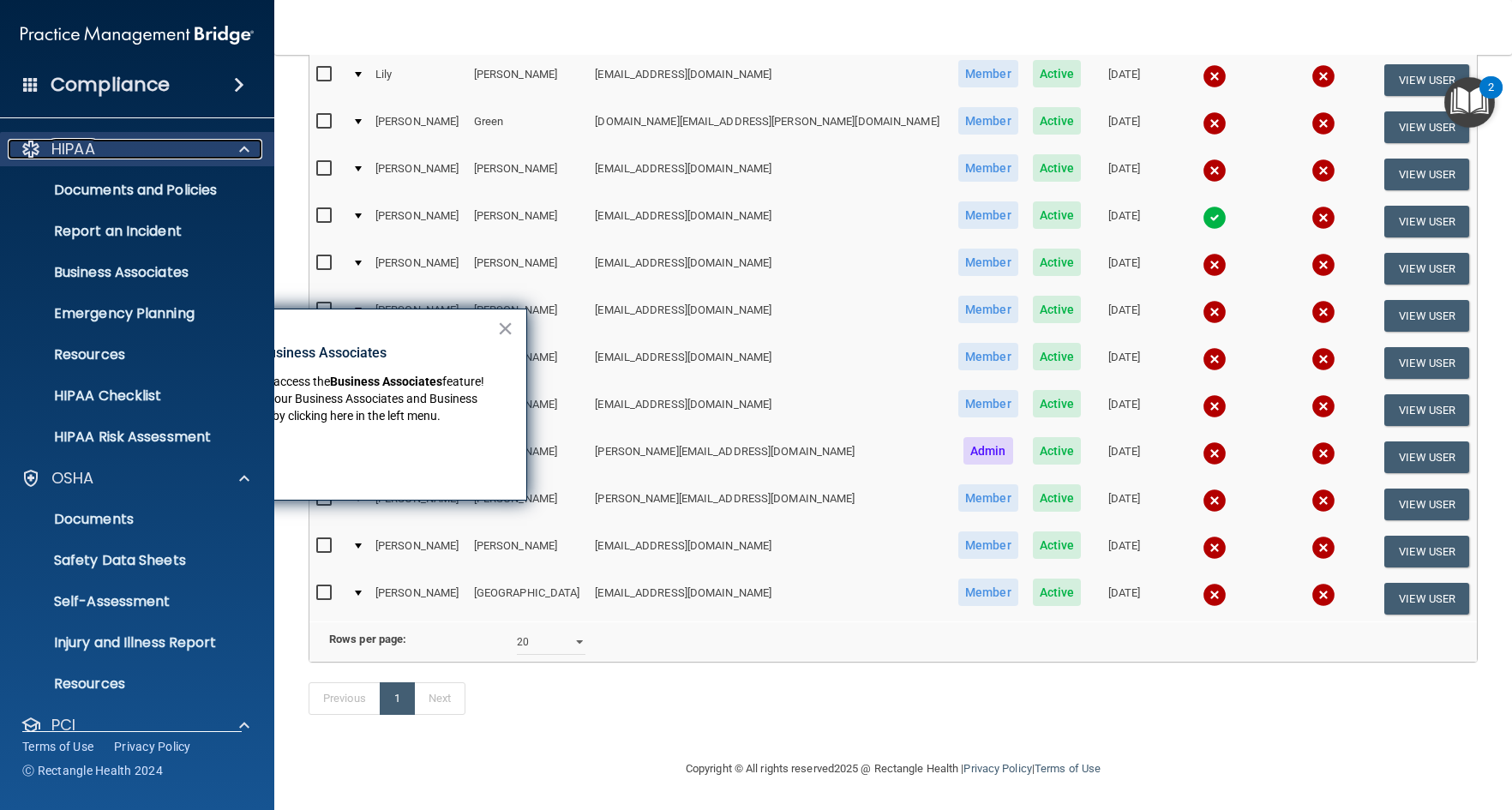
click at [242, 150] on span at bounding box center [243, 148] width 10 height 21
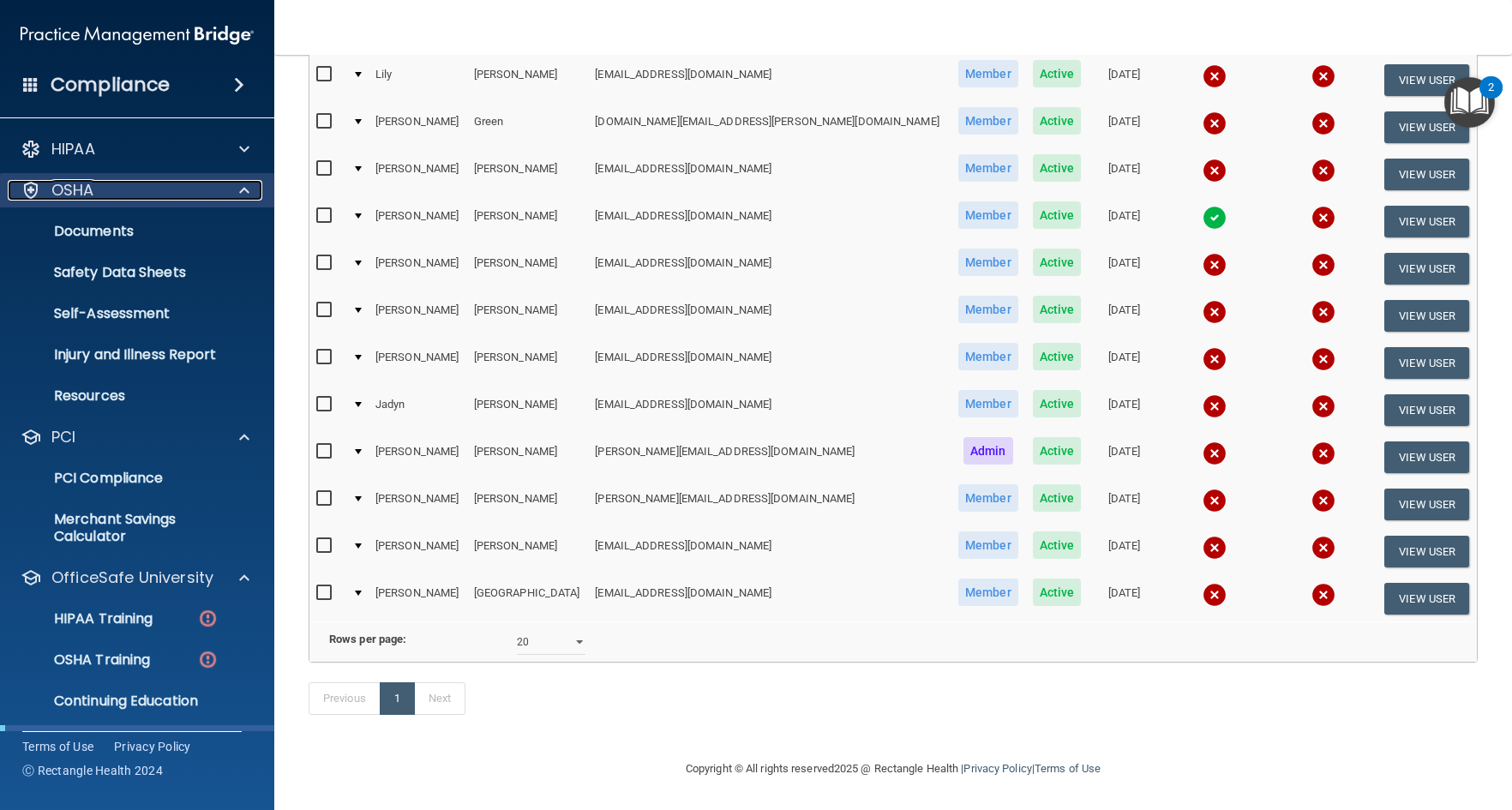
click at [243, 184] on span at bounding box center [243, 190] width 10 height 21
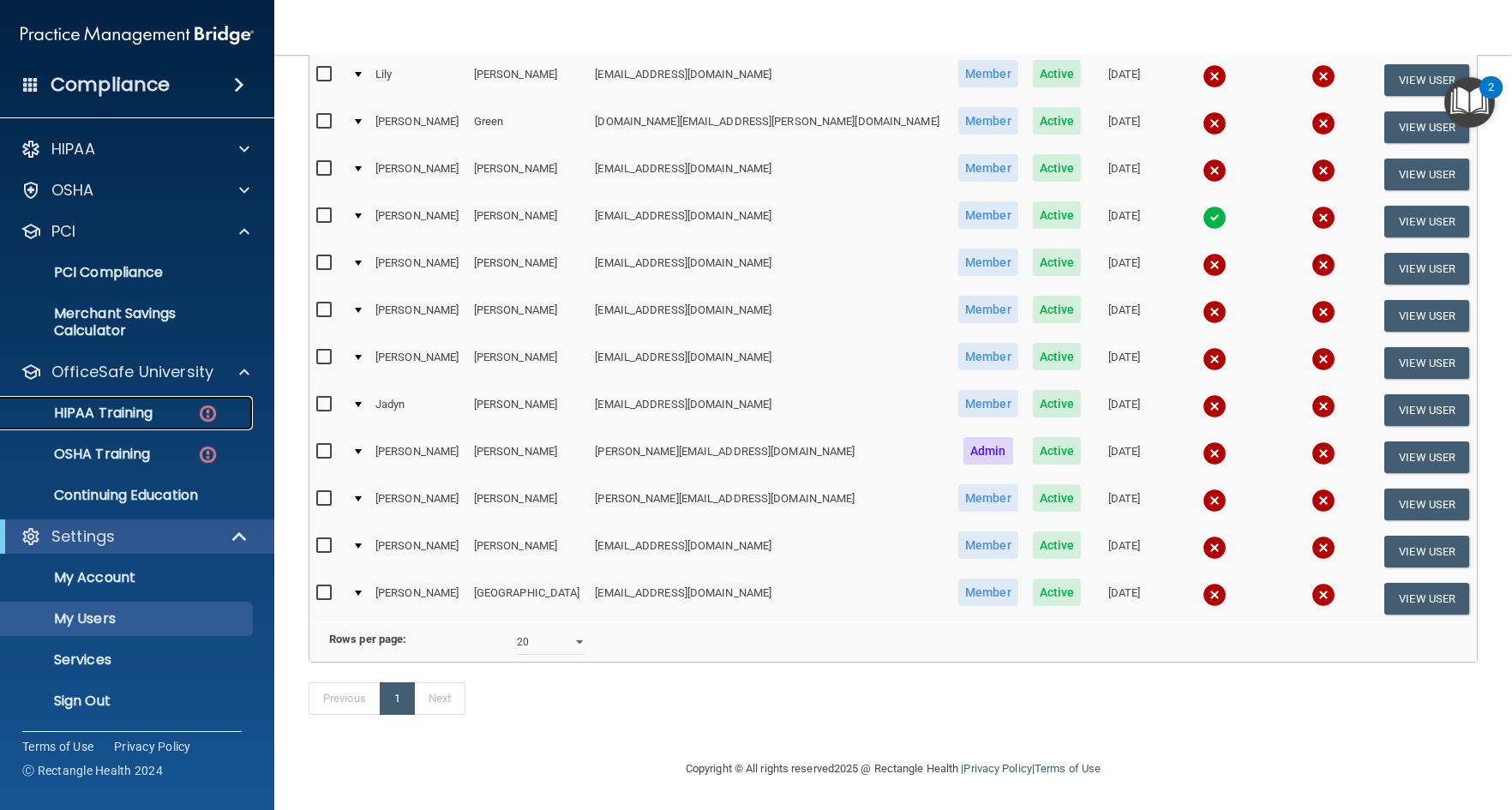
click at [124, 412] on p "HIPAA Training" at bounding box center [81, 413] width 141 height 17
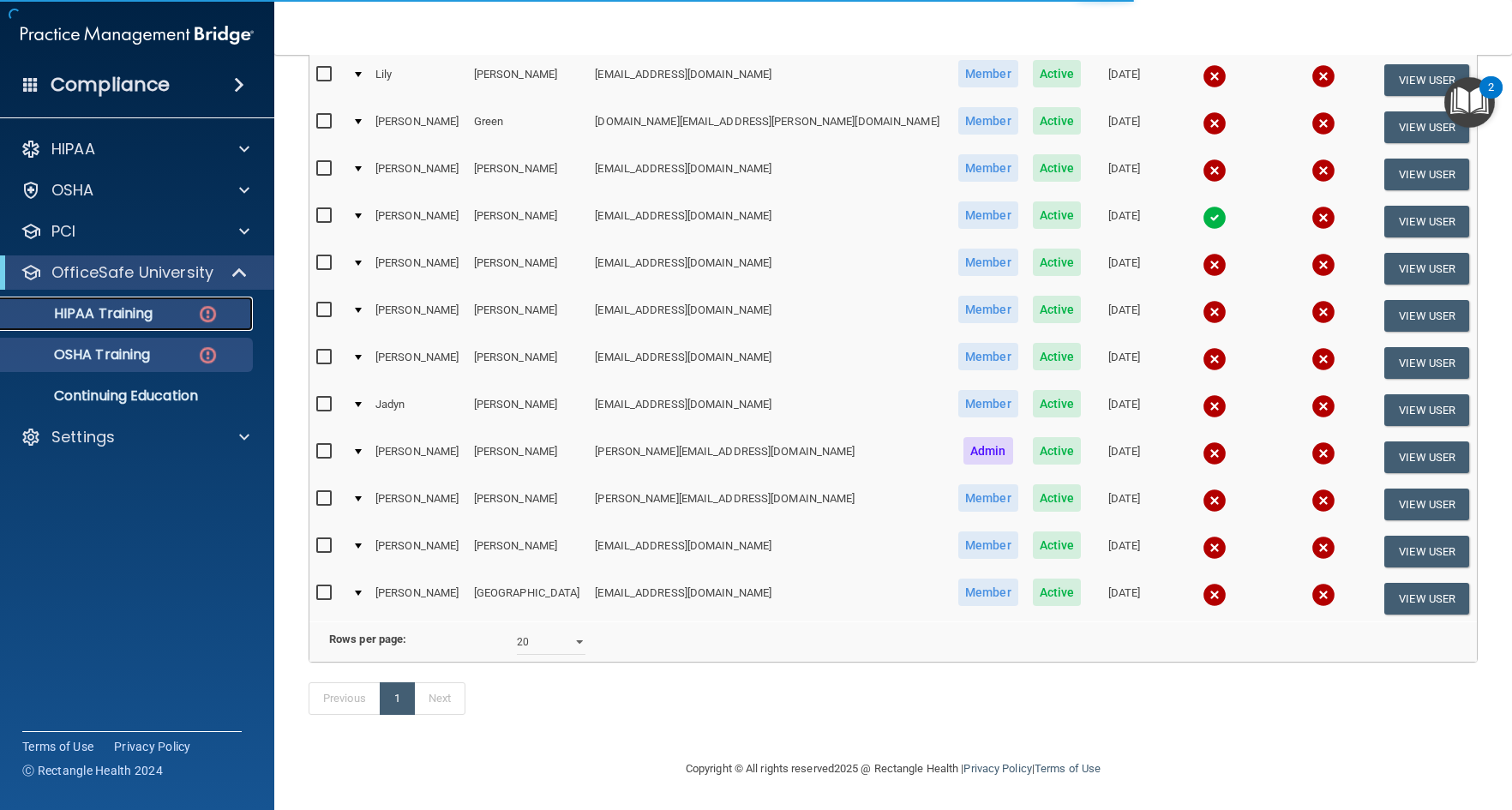
scroll to position [344, 0]
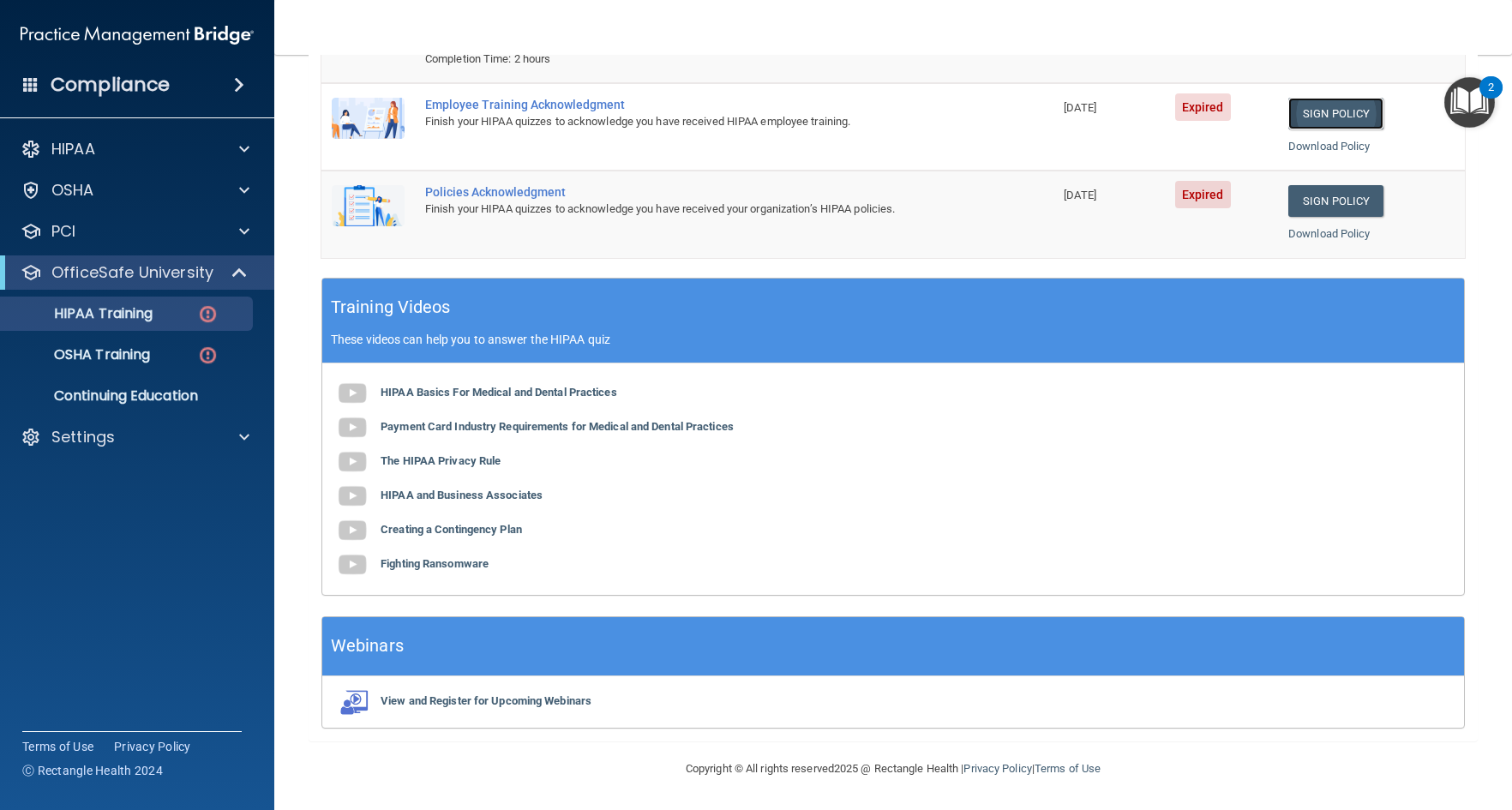
click at [1316, 115] on link "Sign Policy" at bounding box center [1336, 113] width 95 height 32
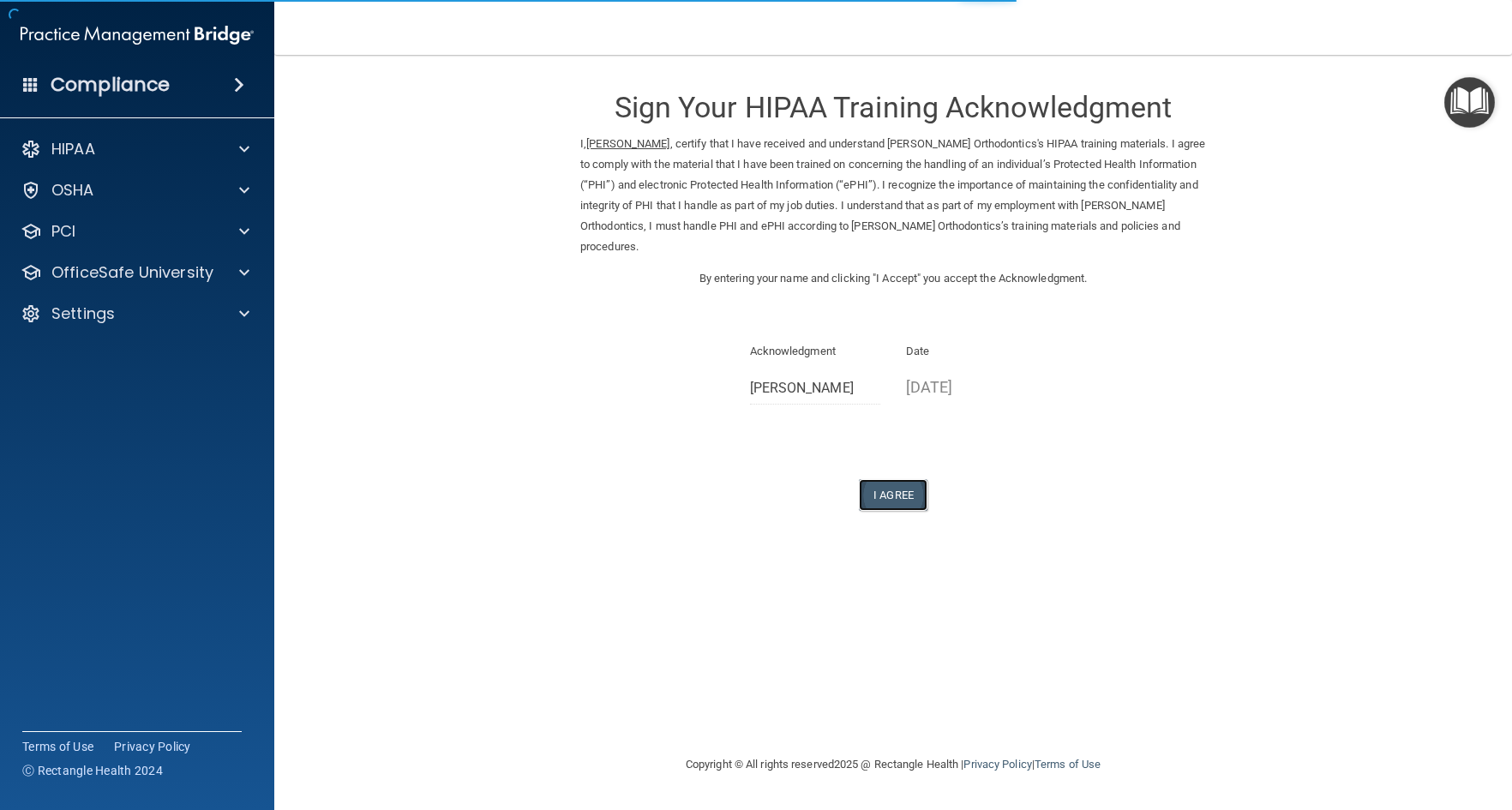
click at [902, 492] on button "I Agree" at bounding box center [893, 495] width 69 height 32
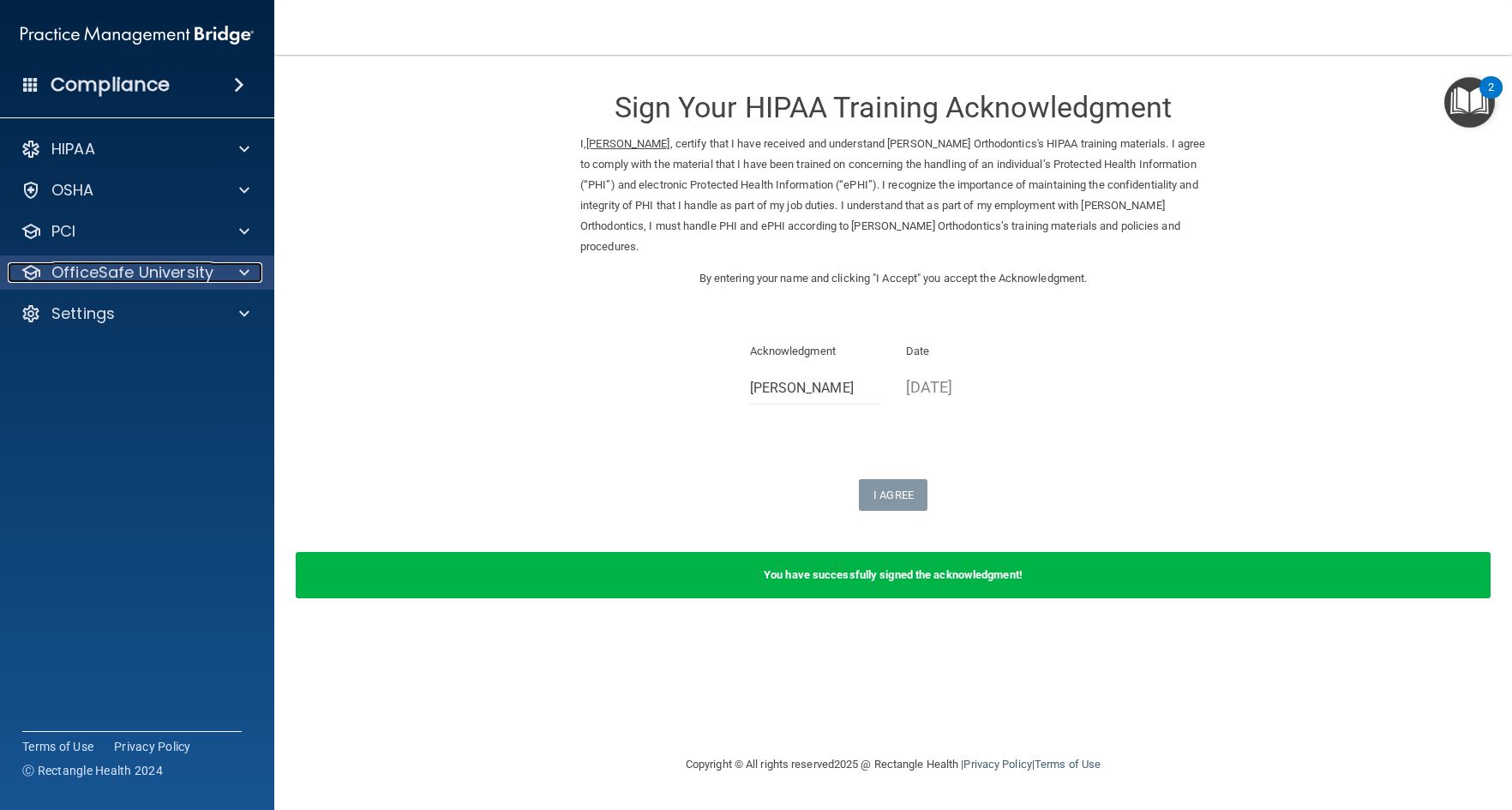
click at [143, 275] on p "OfficeSafe University" at bounding box center [132, 272] width 162 height 21
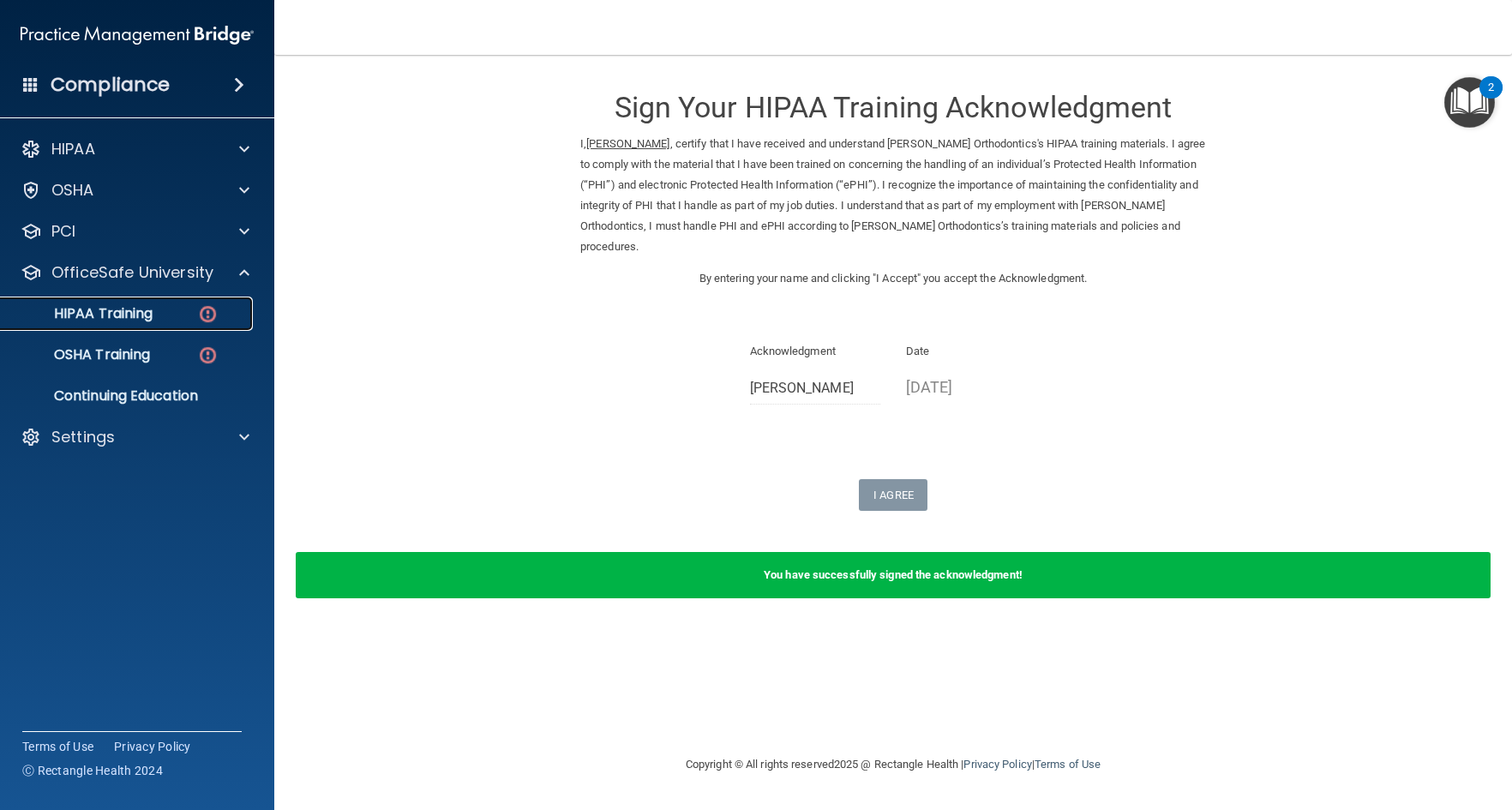
click at [138, 316] on p "HIPAA Training" at bounding box center [81, 313] width 141 height 17
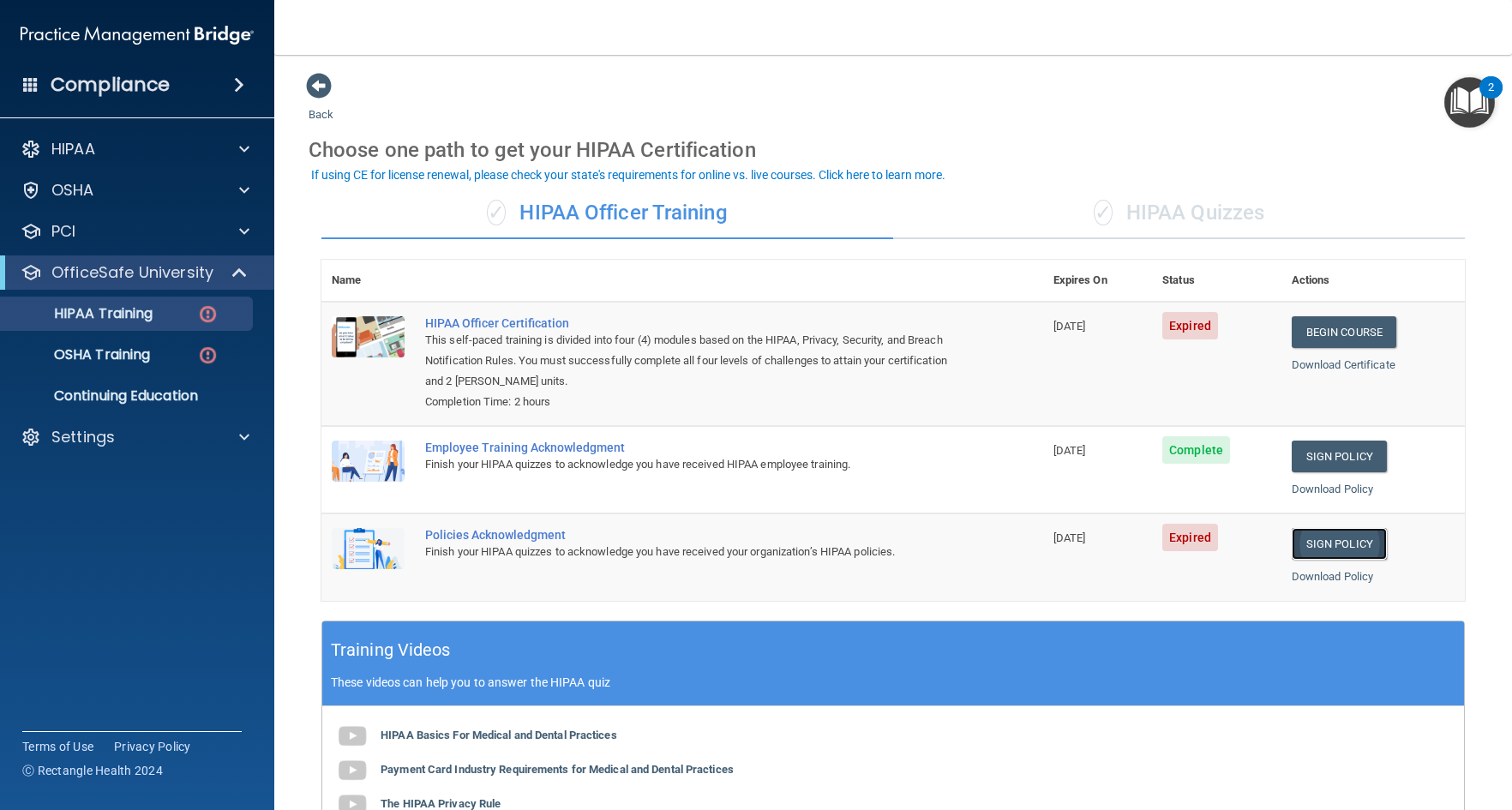
click at [1337, 546] on link "Sign Policy" at bounding box center [1339, 544] width 95 height 32
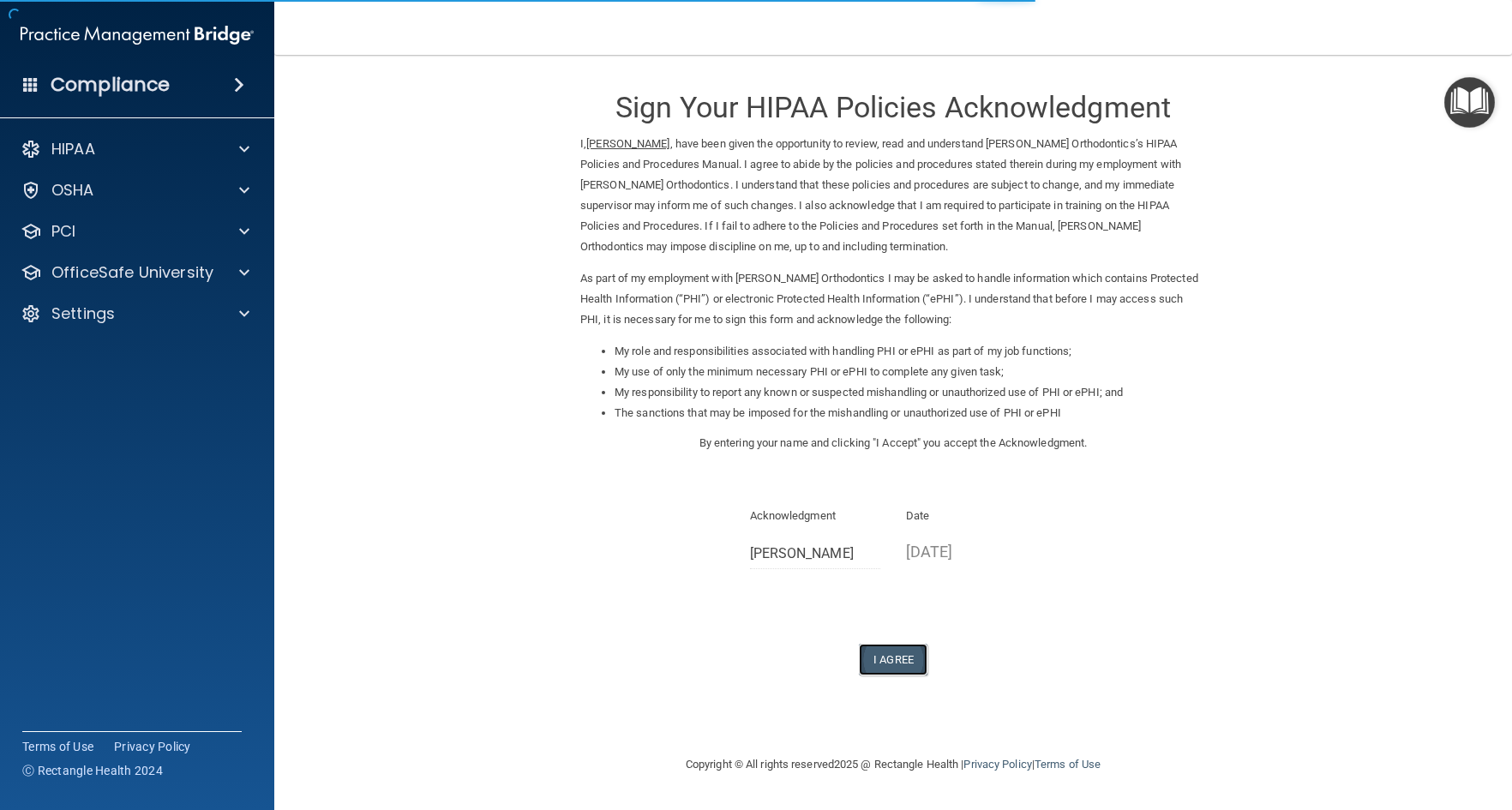
click at [890, 661] on button "I Agree" at bounding box center [893, 660] width 69 height 32
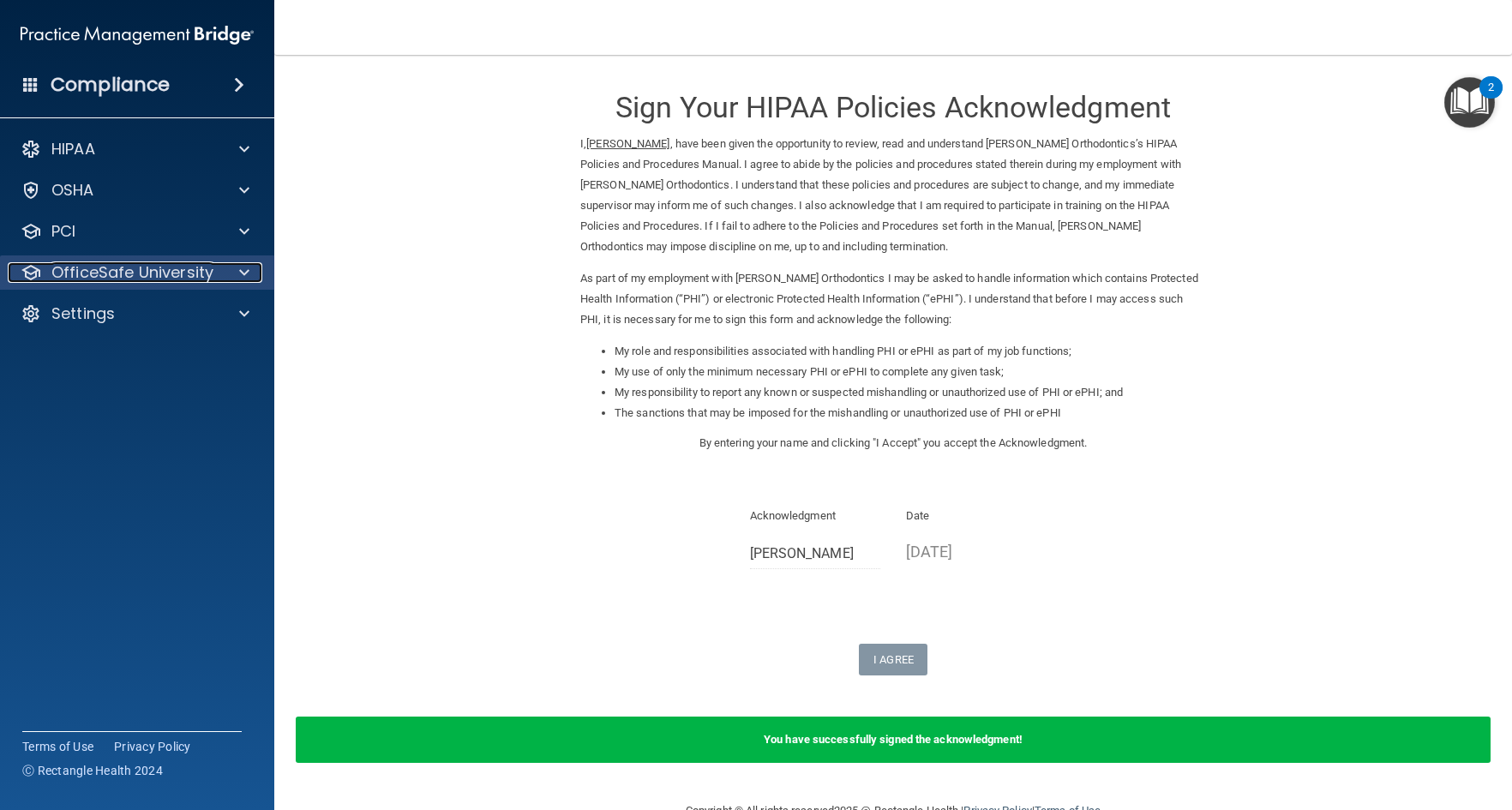
click at [237, 270] on div at bounding box center [241, 272] width 43 height 21
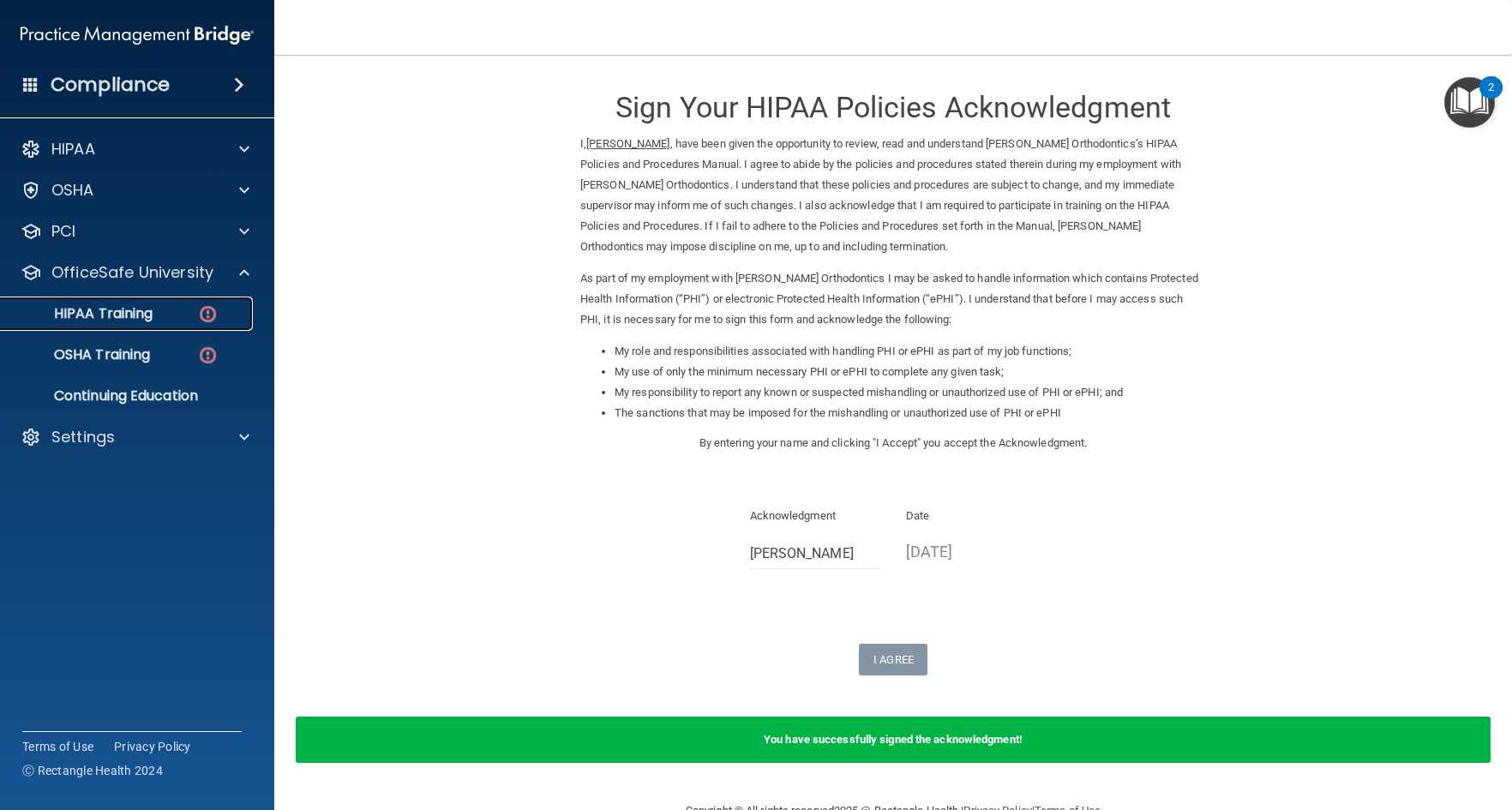
click at [142, 308] on p "HIPAA Training" at bounding box center [81, 313] width 141 height 17
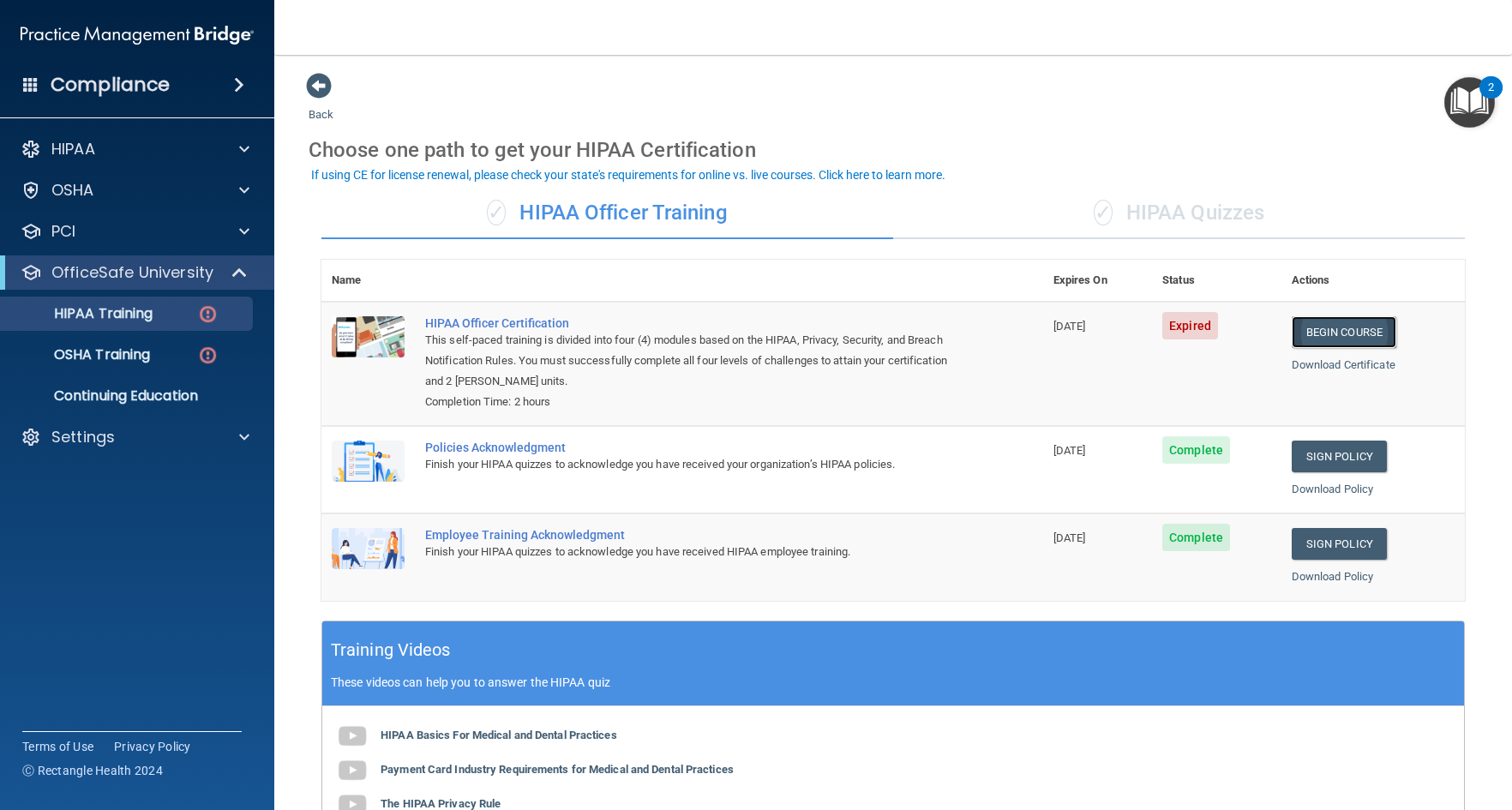
click at [1327, 336] on link "Begin Course" at bounding box center [1345, 332] width 105 height 32
